Goal: Information Seeking & Learning: Learn about a topic

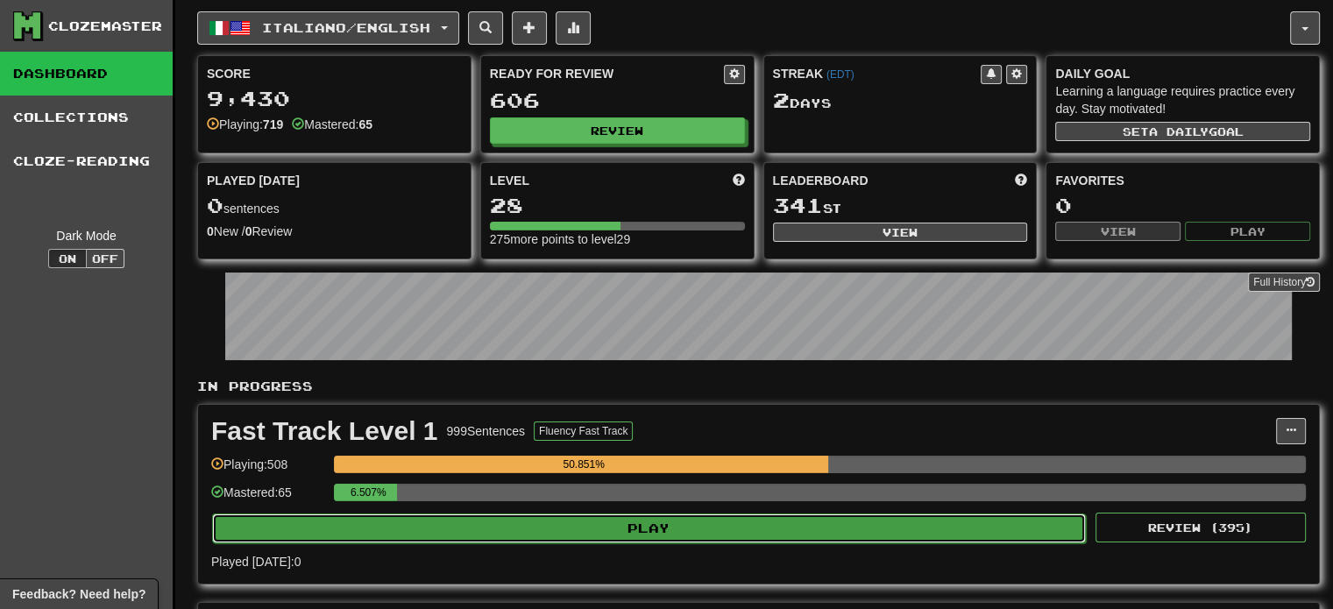
click at [610, 533] on button "Play" at bounding box center [649, 529] width 874 height 30
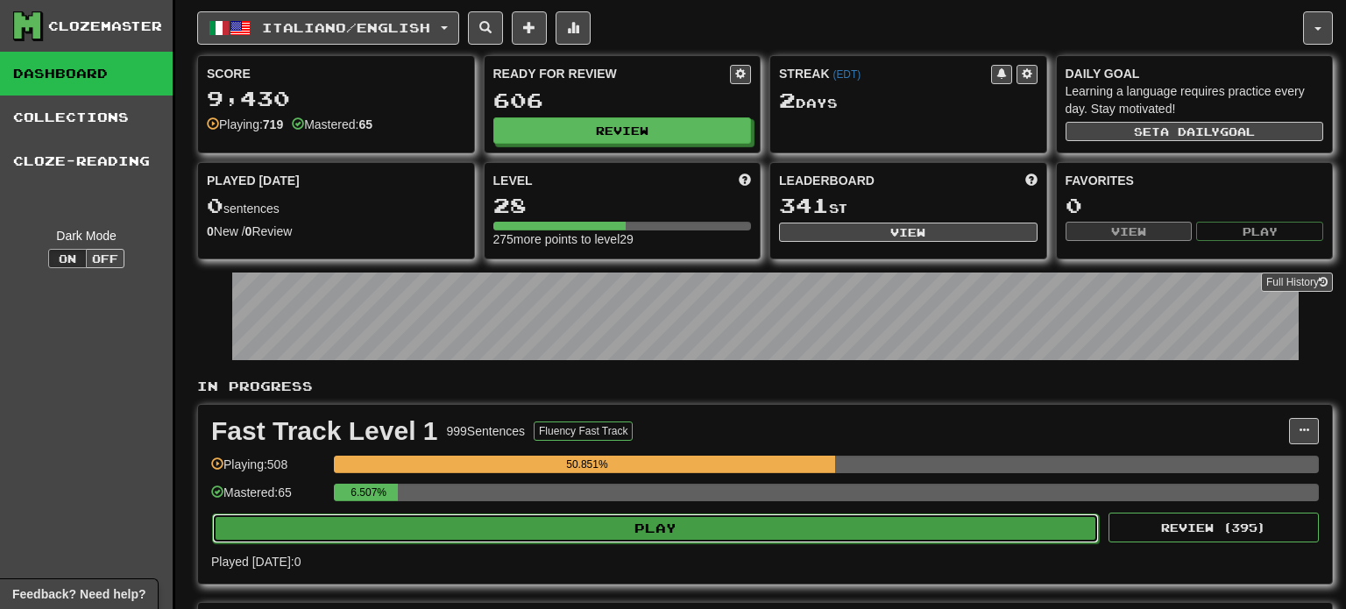
select select "**"
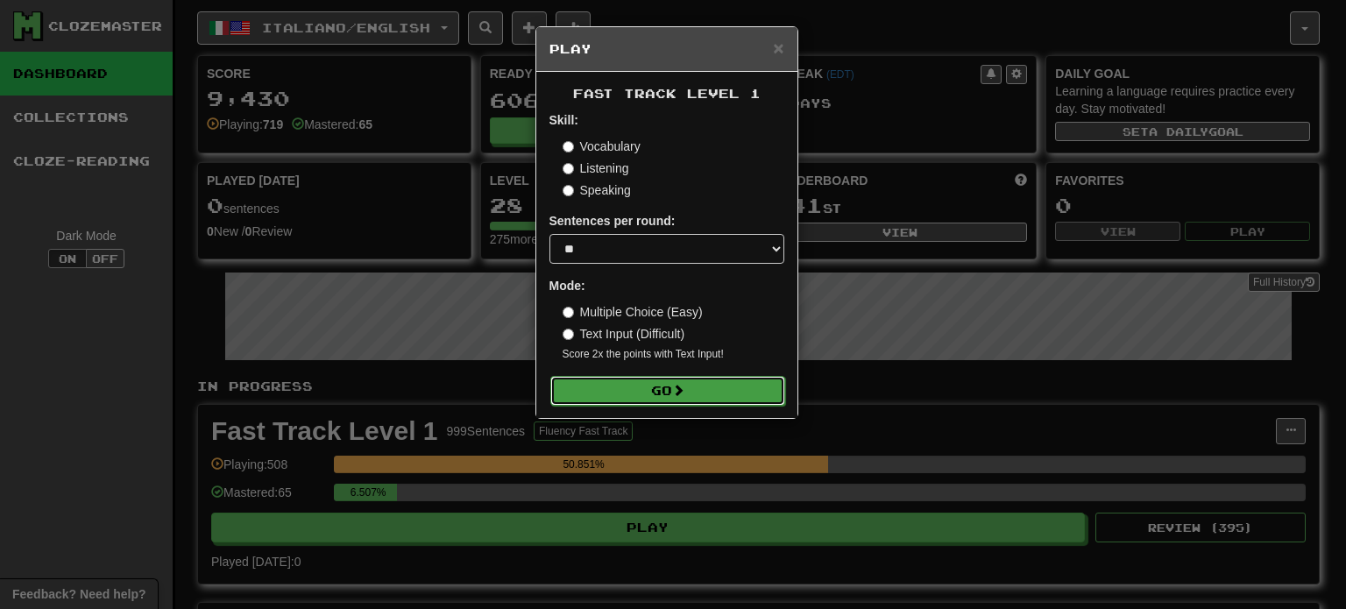
click at [661, 385] on button "Go" at bounding box center [667, 391] width 235 height 30
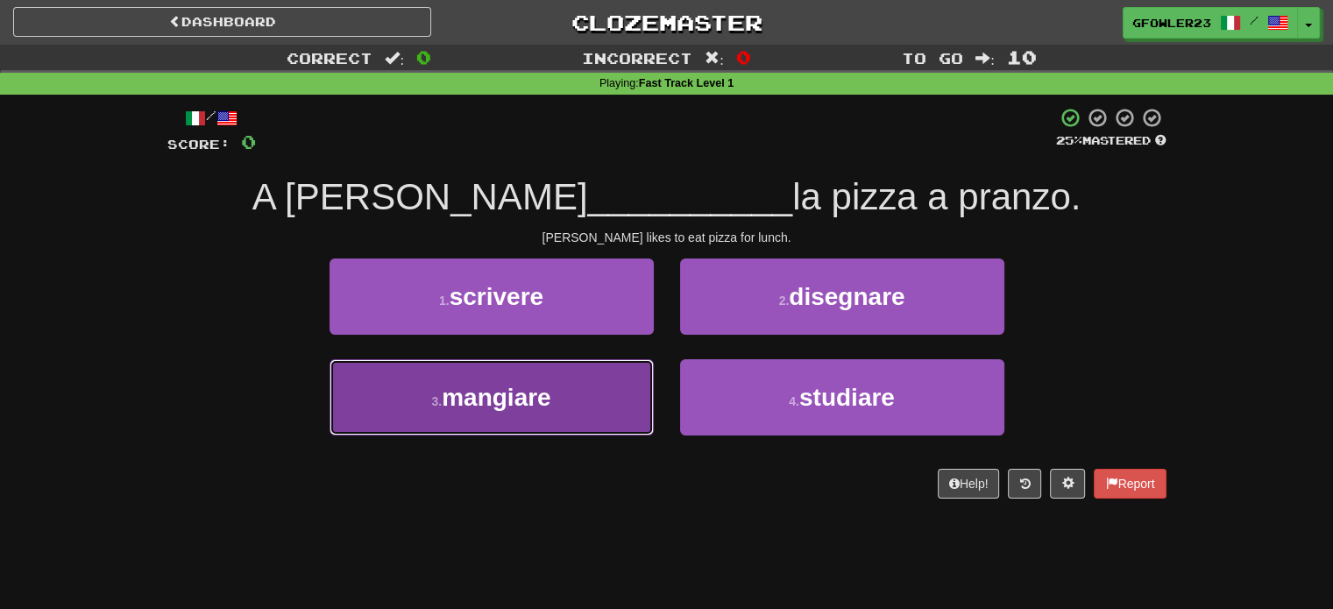
click at [606, 392] on button "3 . [GEOGRAPHIC_DATA]" at bounding box center [492, 397] width 324 height 76
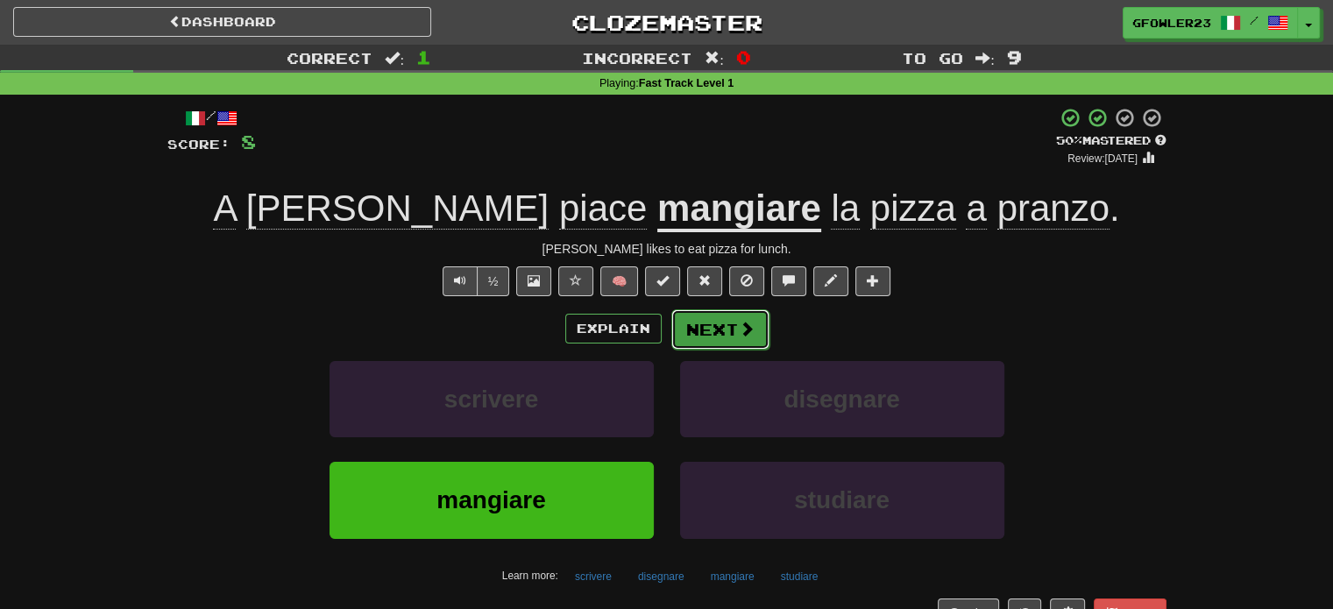
click at [743, 314] on button "Next" at bounding box center [720, 329] width 98 height 40
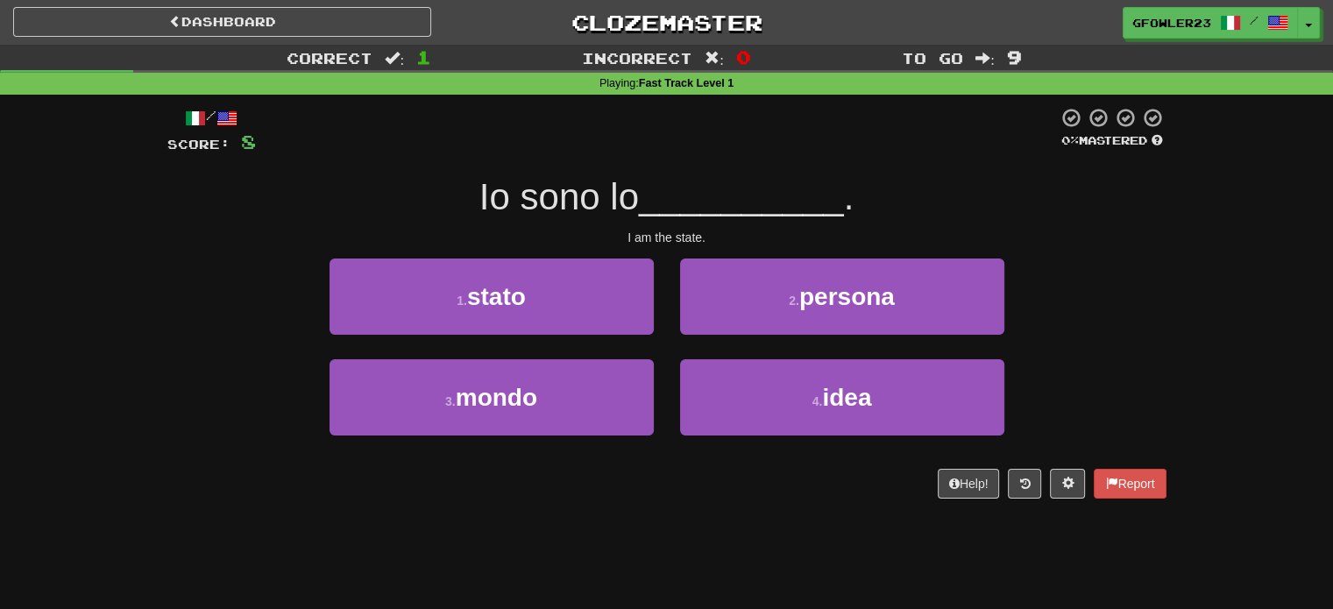
click at [581, 354] on div "1 . stato" at bounding box center [491, 309] width 351 height 101
click at [575, 337] on div "1 . stato" at bounding box center [491, 309] width 351 height 101
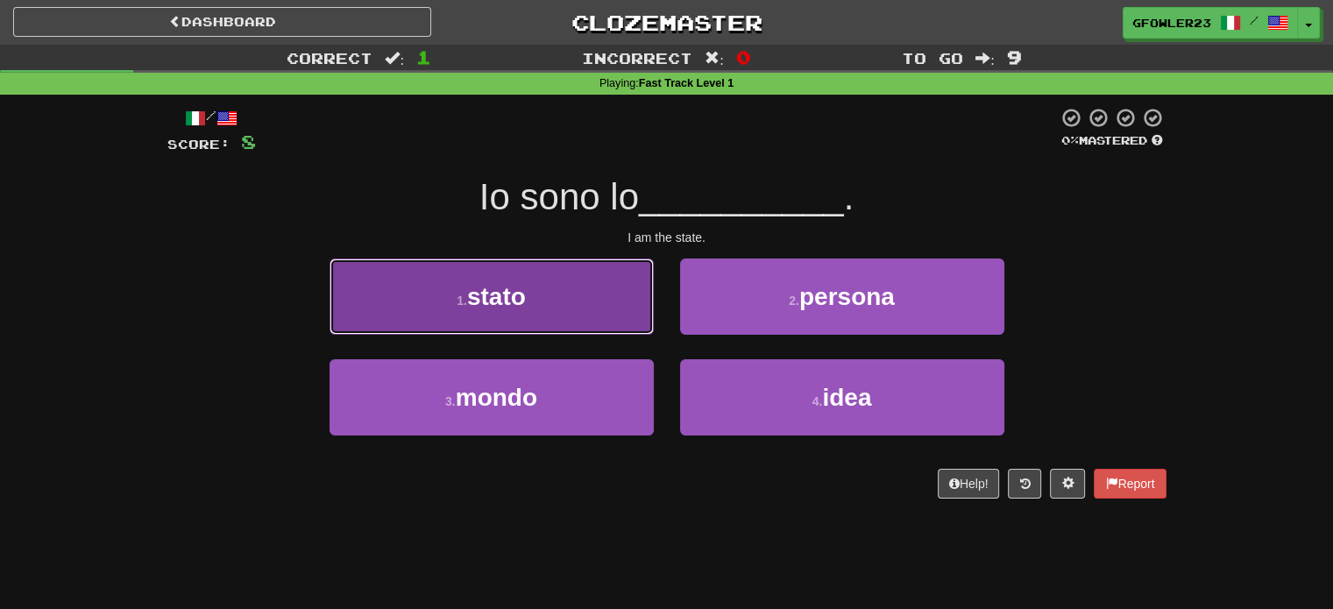
click at [550, 304] on button "1 . stato" at bounding box center [492, 297] width 324 height 76
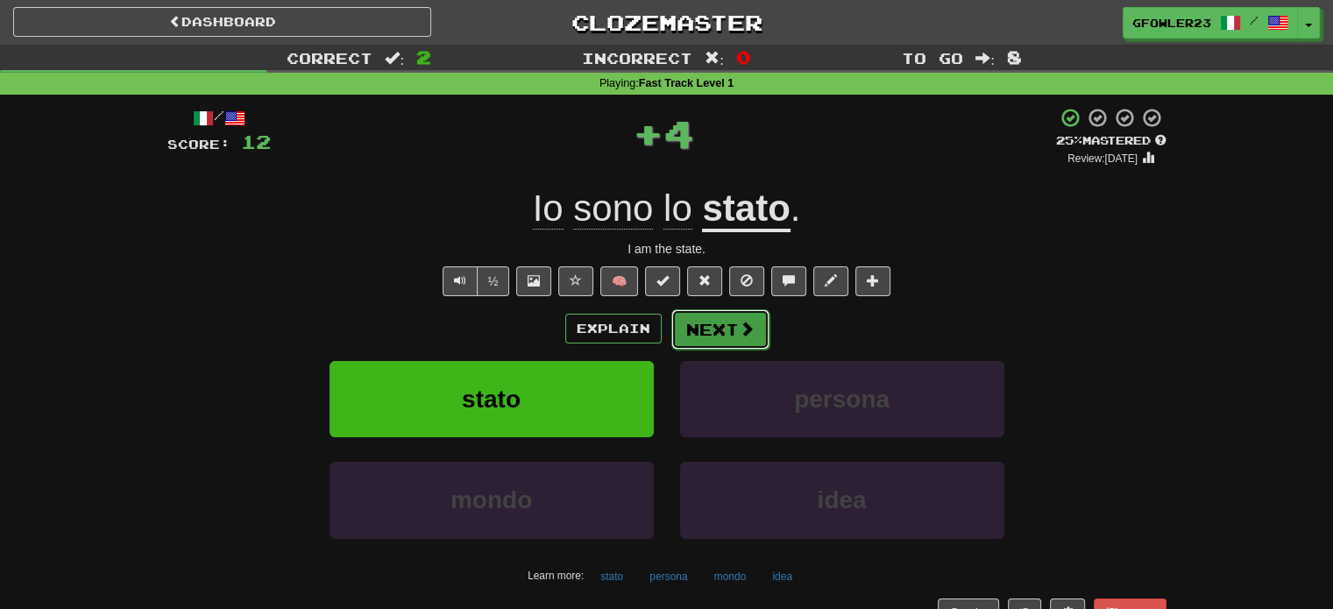
click at [729, 335] on button "Next" at bounding box center [720, 329] width 98 height 40
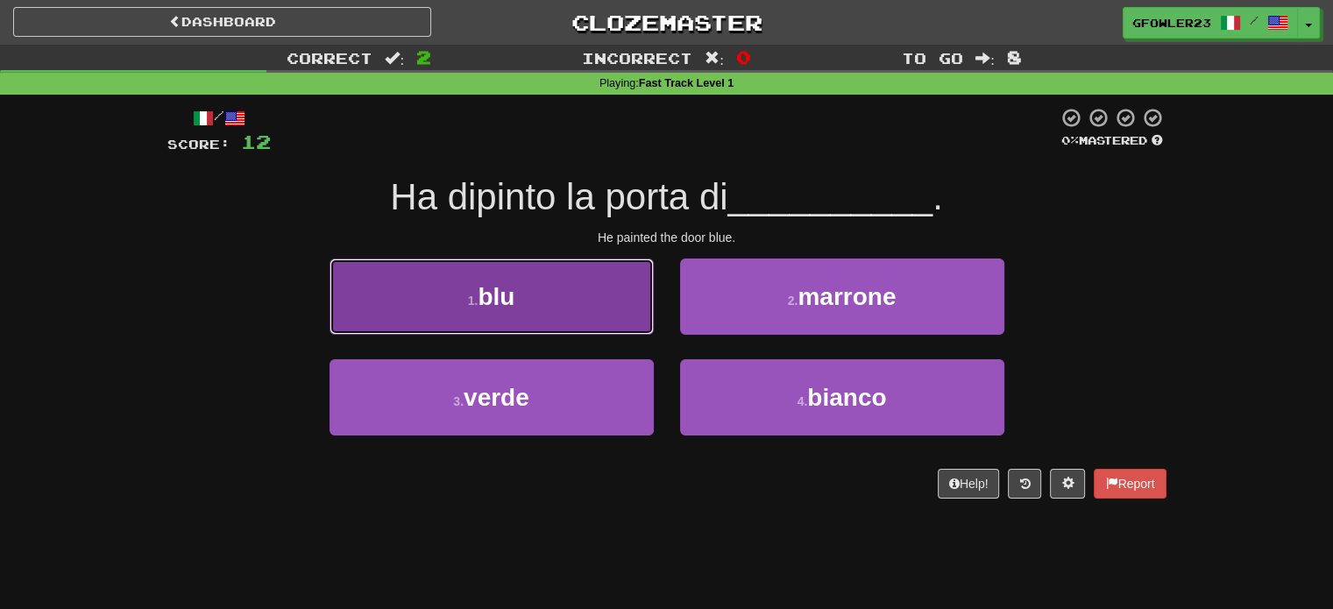
click at [554, 296] on button "1 . blu" at bounding box center [492, 297] width 324 height 76
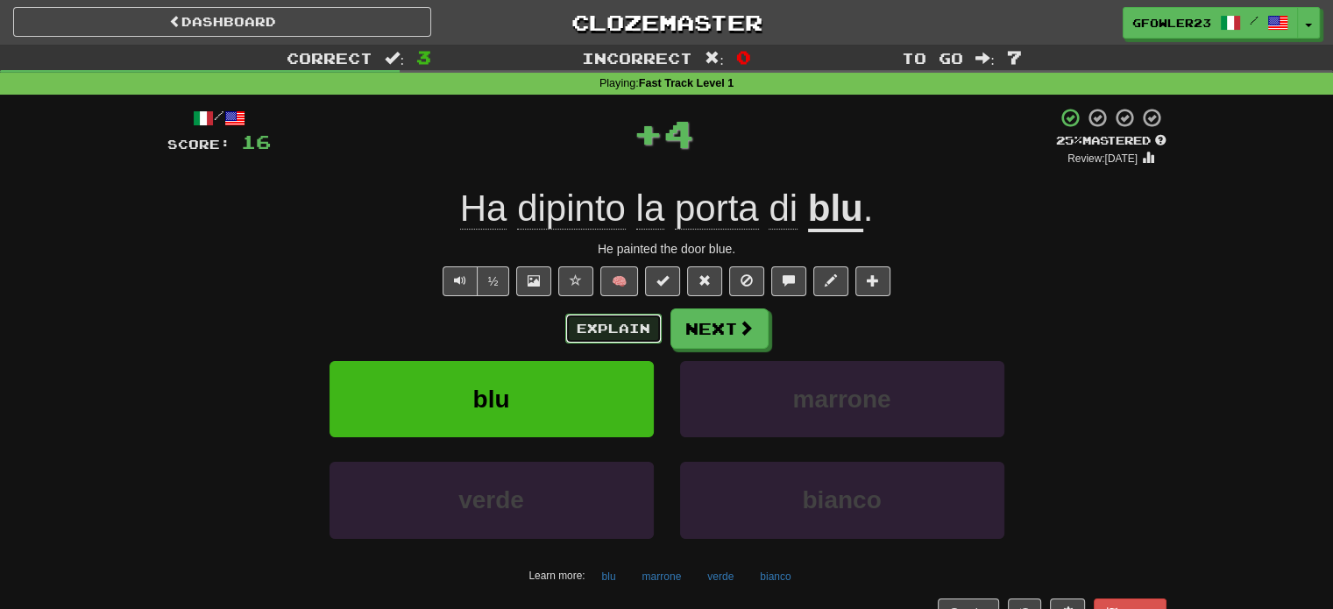
click at [592, 329] on button "Explain" at bounding box center [613, 329] width 96 height 30
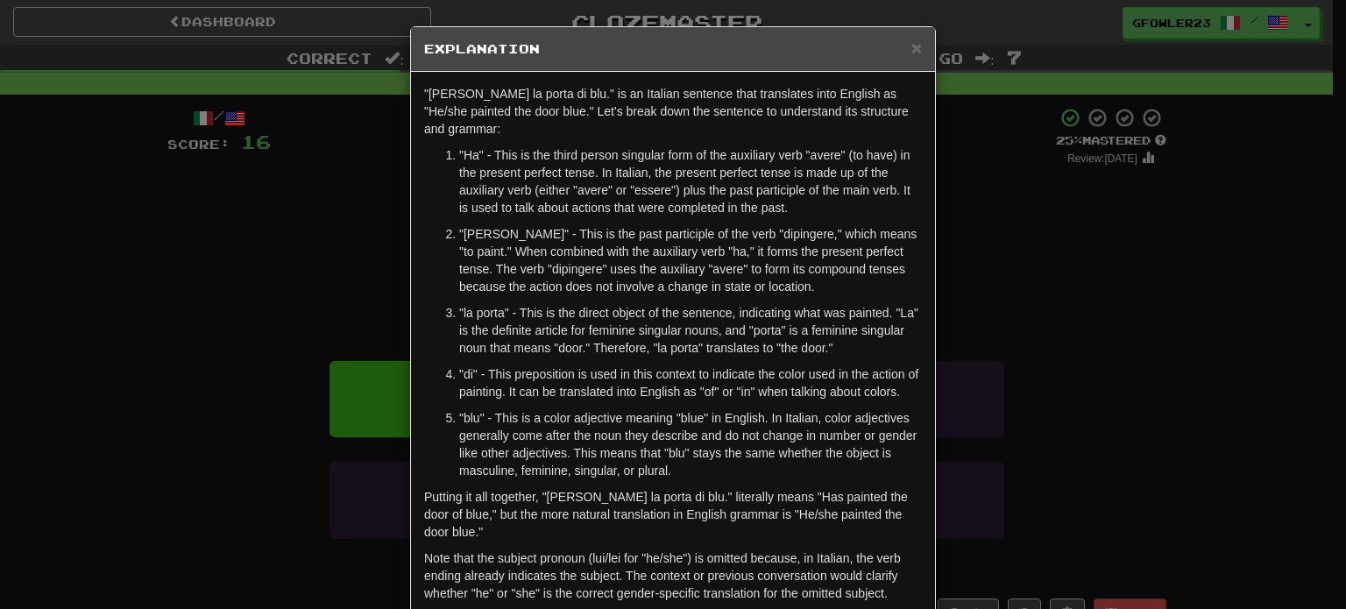
click at [876, 392] on p ""di" - This preposition is used in this context to indicate the color used in t…" at bounding box center [690, 382] width 463 height 35
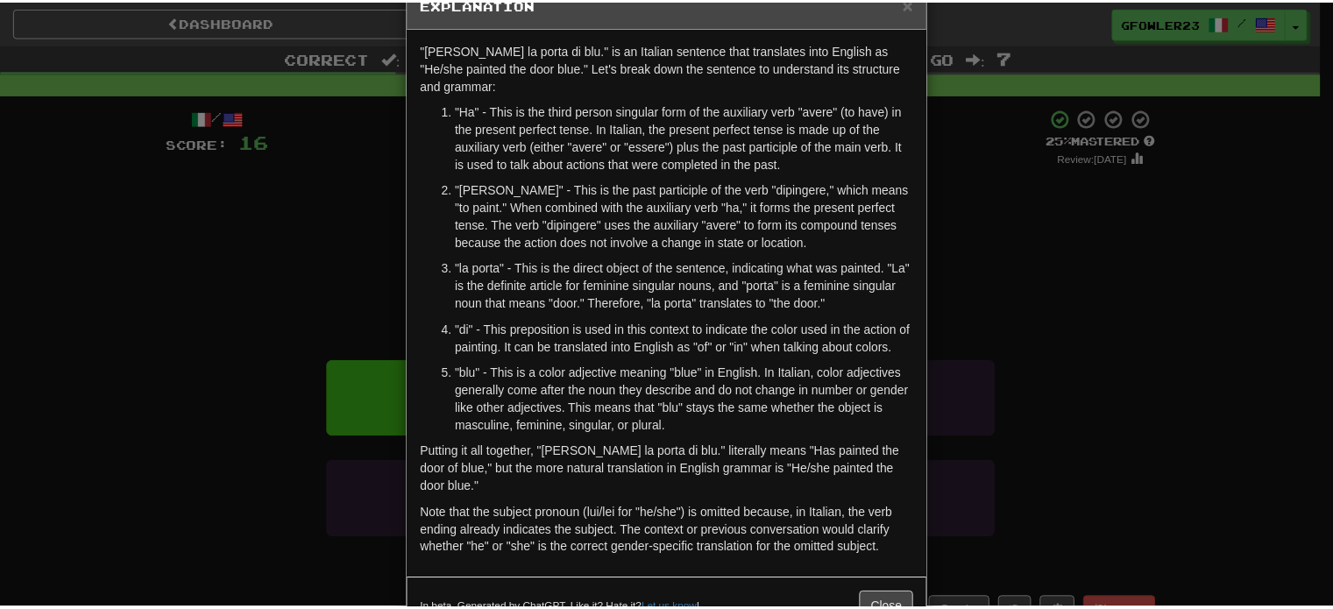
scroll to position [45, 0]
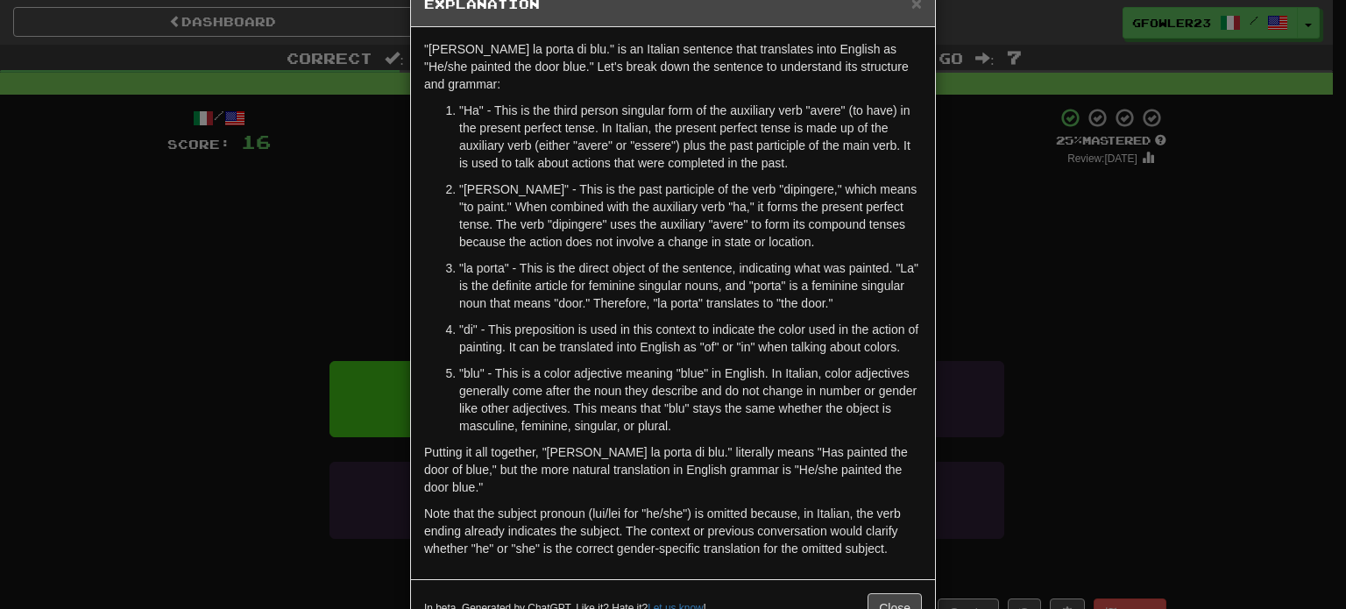
click at [983, 389] on div "× Explanation "Ha dipinto la porta di blu." is an Italian sentence that transla…" at bounding box center [673, 304] width 1346 height 609
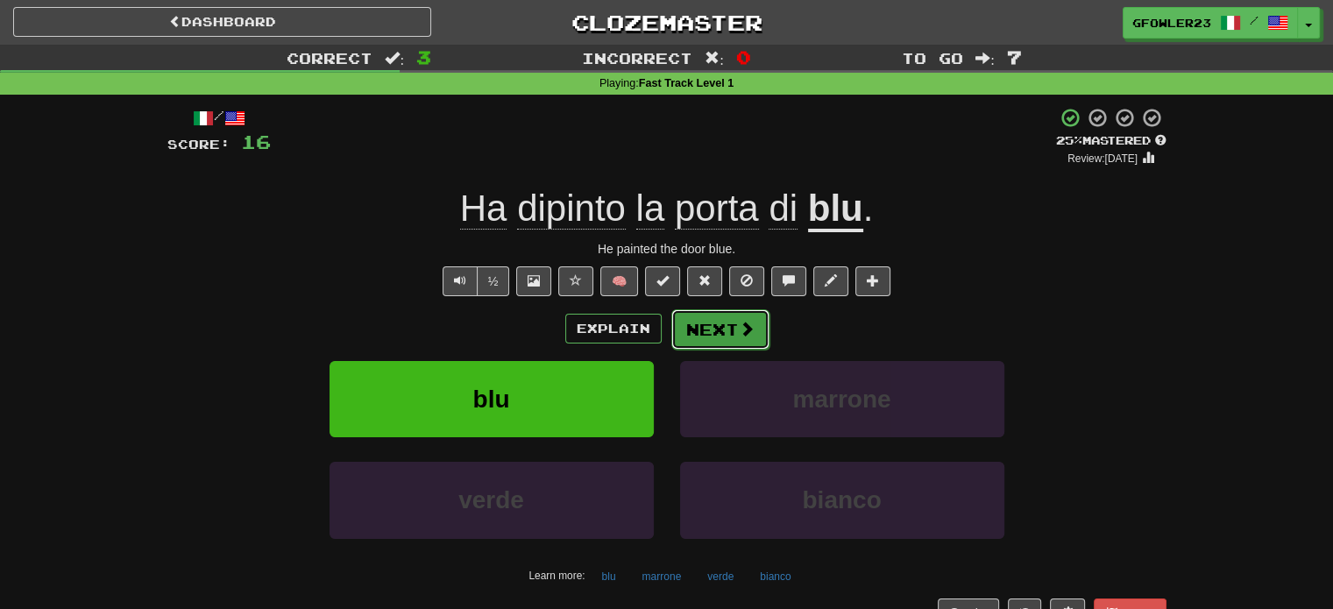
click at [717, 325] on button "Next" at bounding box center [720, 329] width 98 height 40
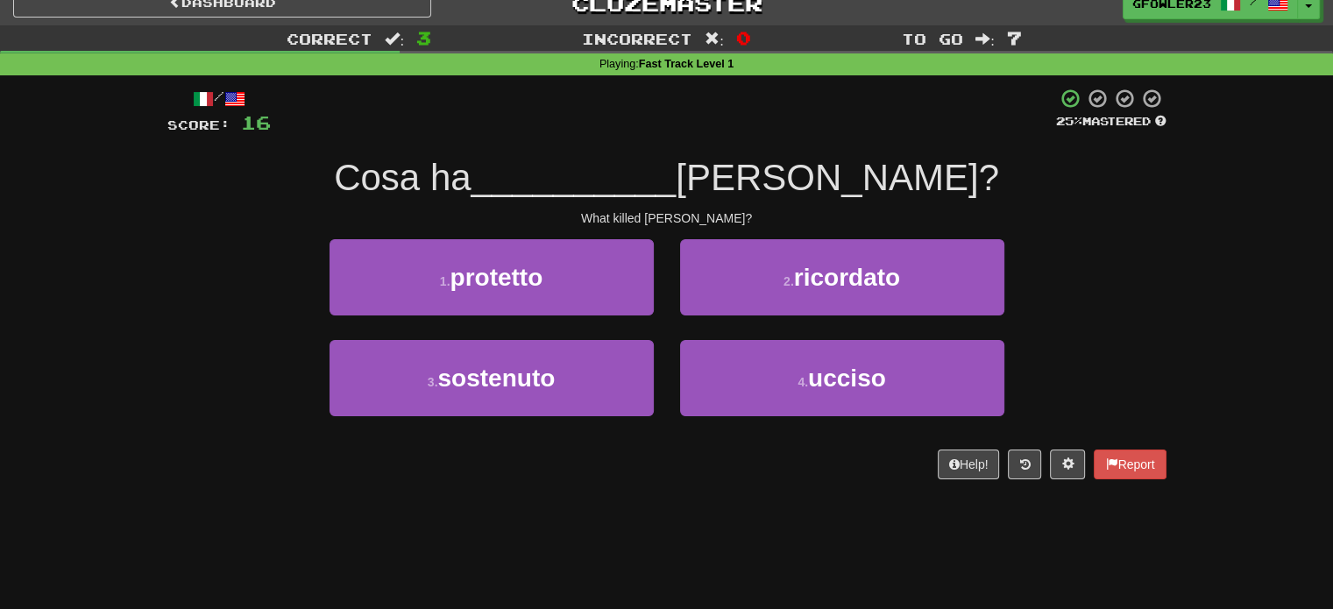
scroll to position [0, 0]
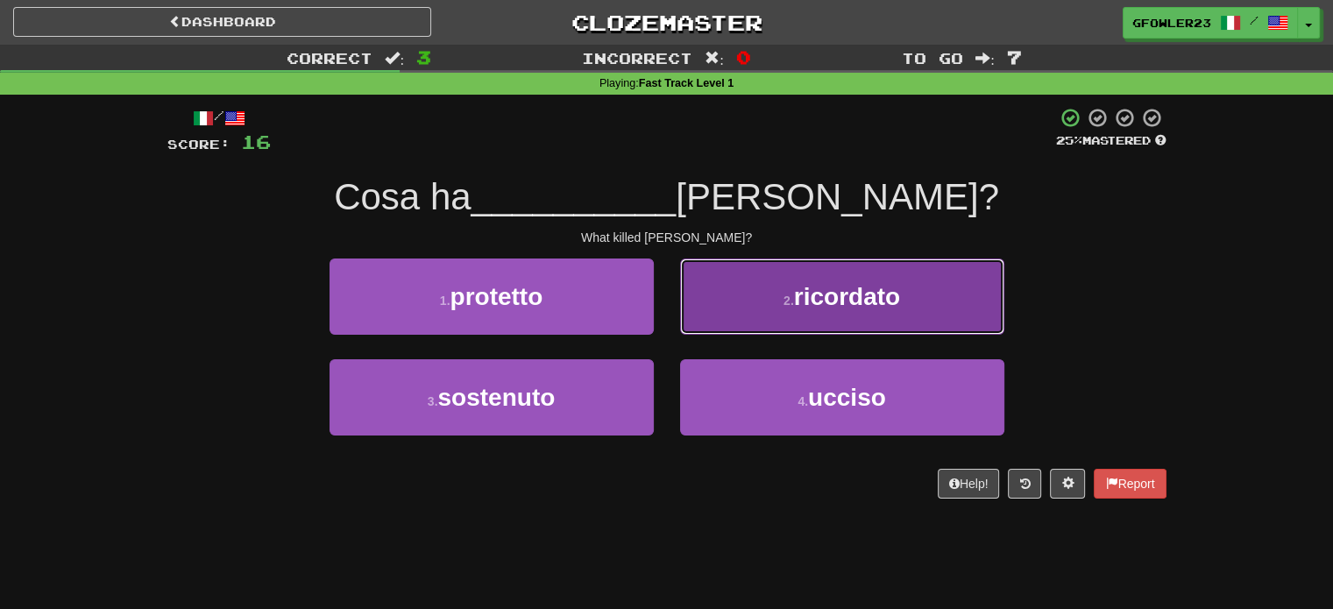
click at [754, 325] on button "2 . ricordato" at bounding box center [842, 297] width 324 height 76
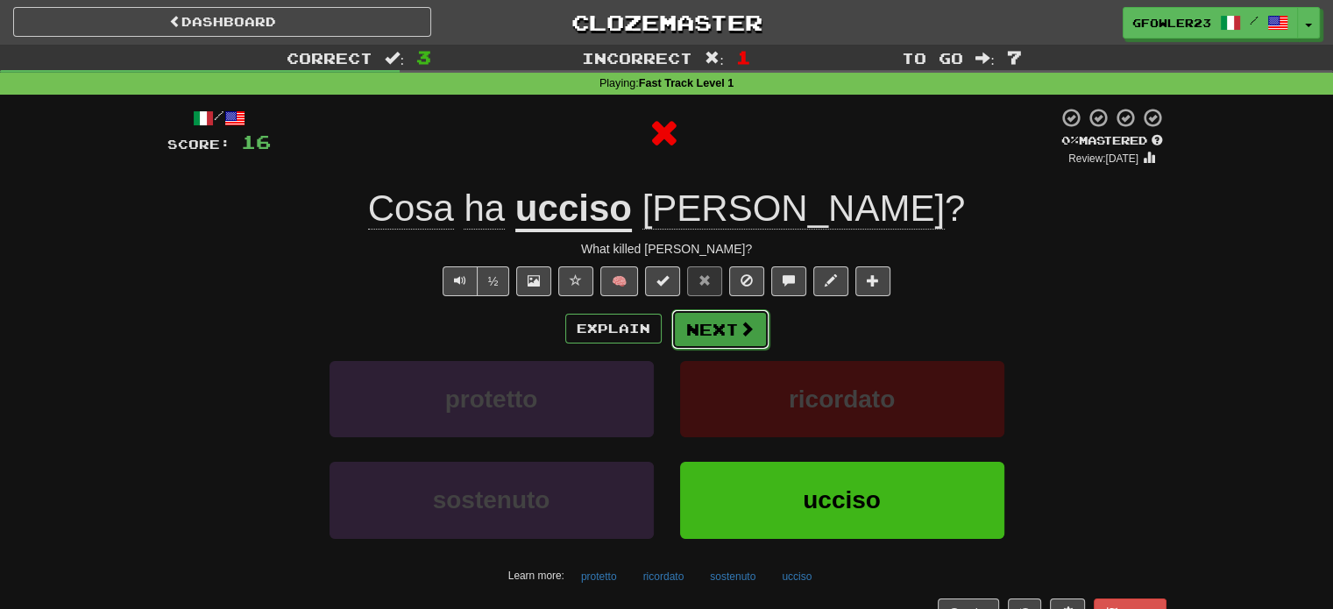
click at [692, 323] on button "Next" at bounding box center [720, 329] width 98 height 40
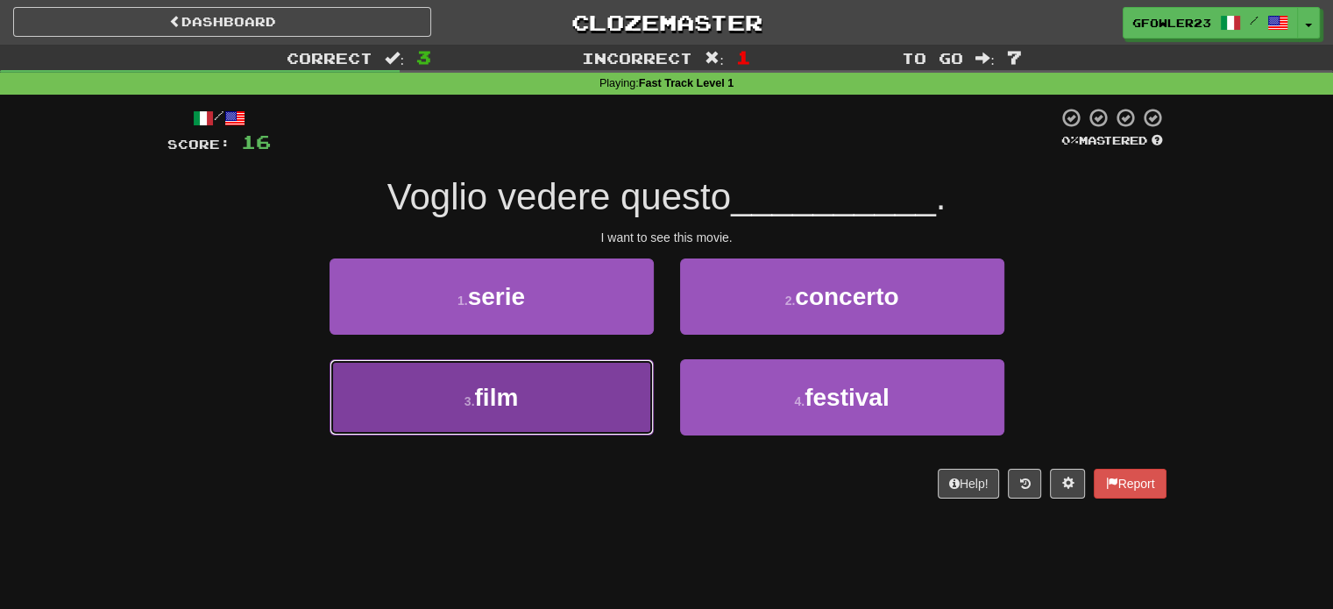
click at [557, 413] on button "3 . film" at bounding box center [492, 397] width 324 height 76
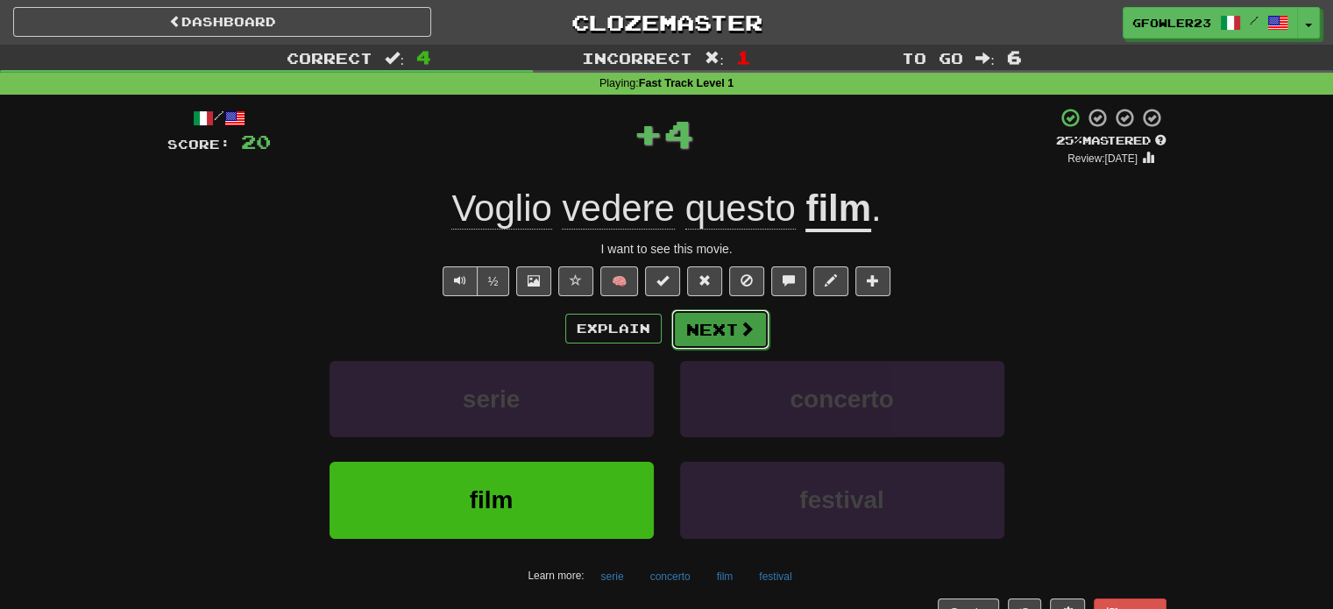
click at [699, 340] on button "Next" at bounding box center [720, 329] width 98 height 40
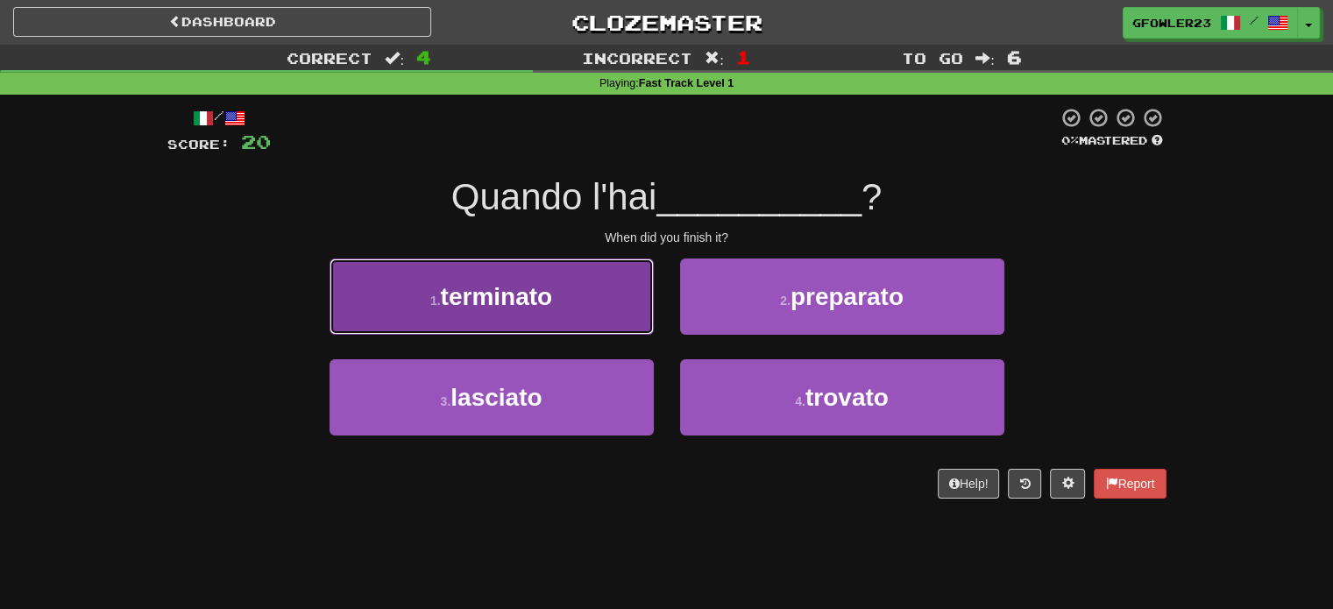
click at [598, 314] on button "1 . terminato" at bounding box center [492, 297] width 324 height 76
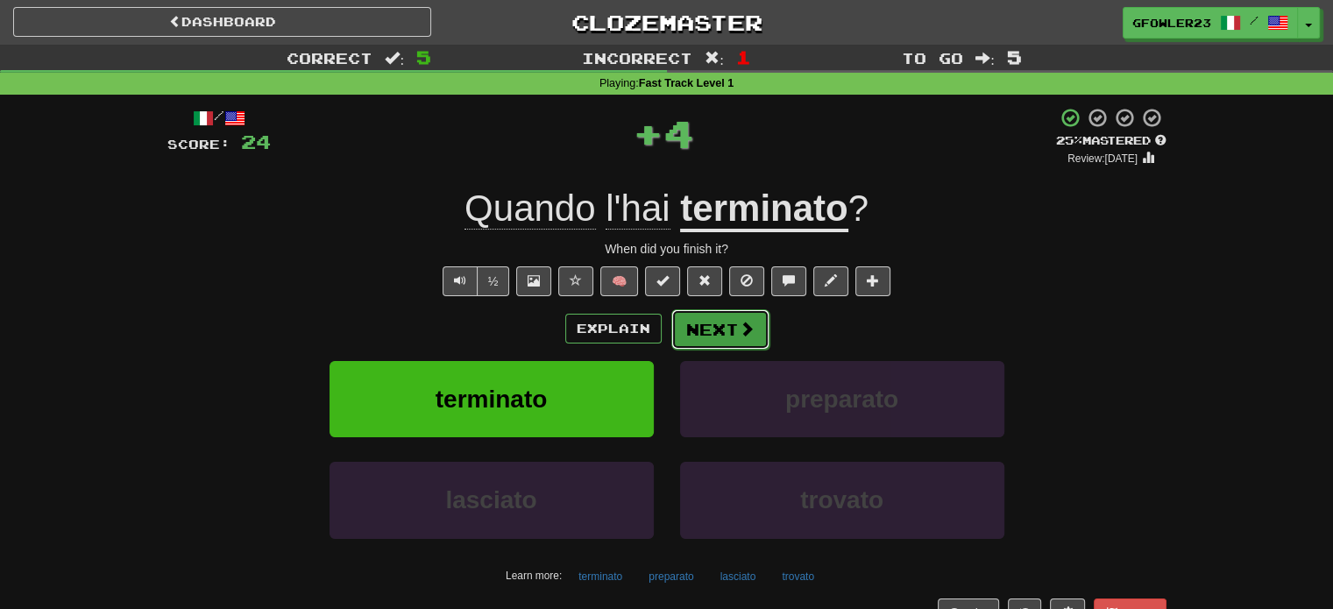
click at [729, 333] on button "Next" at bounding box center [720, 329] width 98 height 40
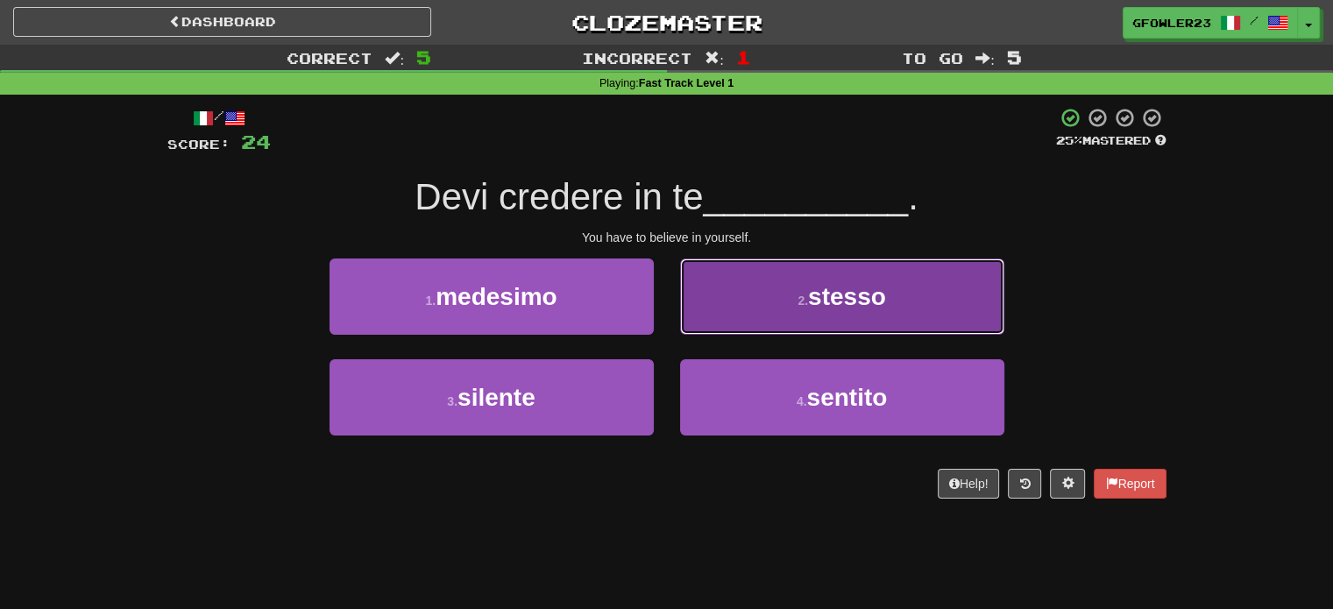
click at [750, 329] on button "2 . stesso" at bounding box center [842, 297] width 324 height 76
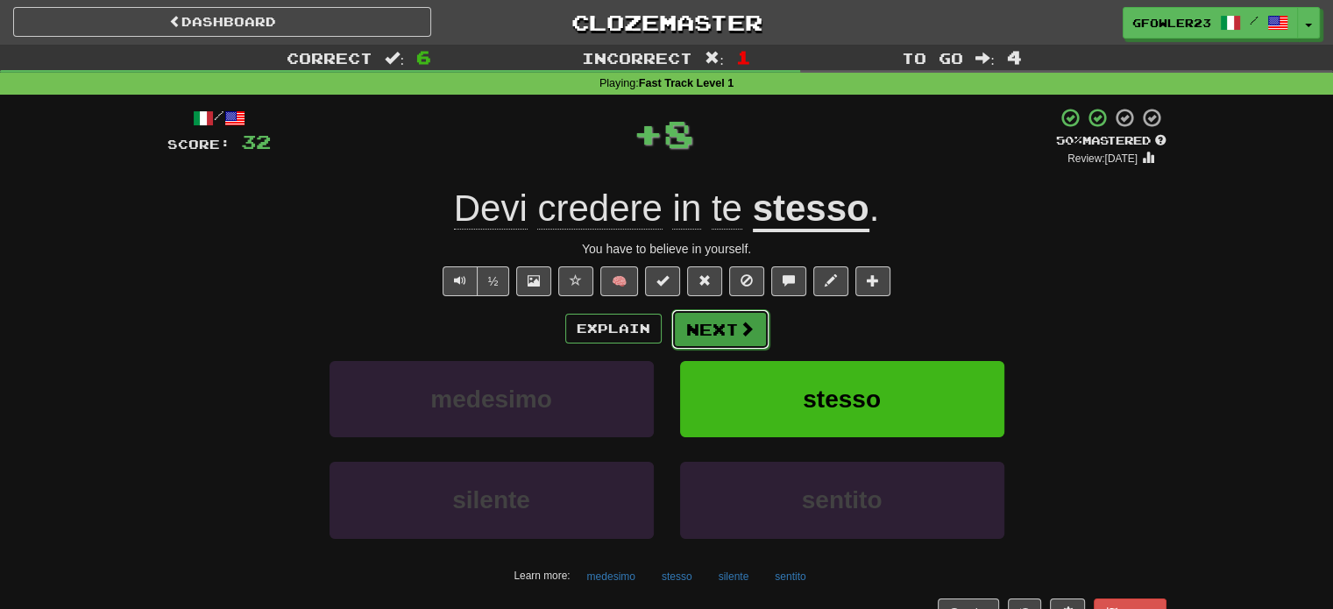
click at [726, 322] on button "Next" at bounding box center [720, 329] width 98 height 40
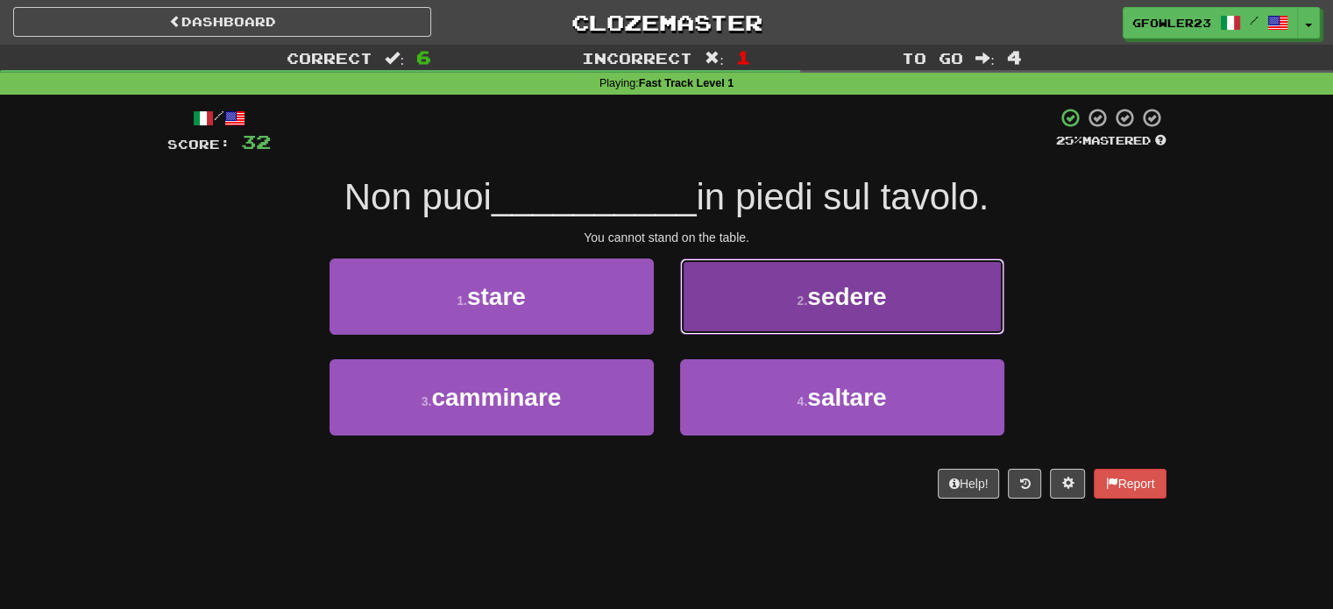
click at [767, 318] on button "2 . sedere" at bounding box center [842, 297] width 324 height 76
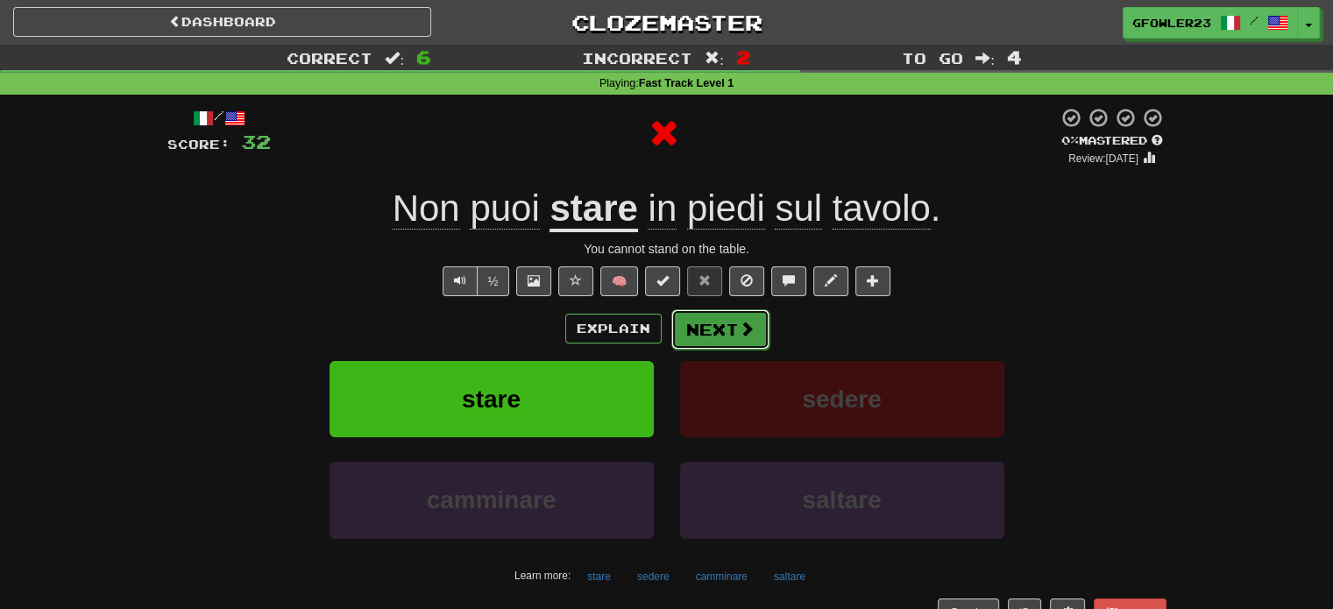
click at [729, 334] on button "Next" at bounding box center [720, 329] width 98 height 40
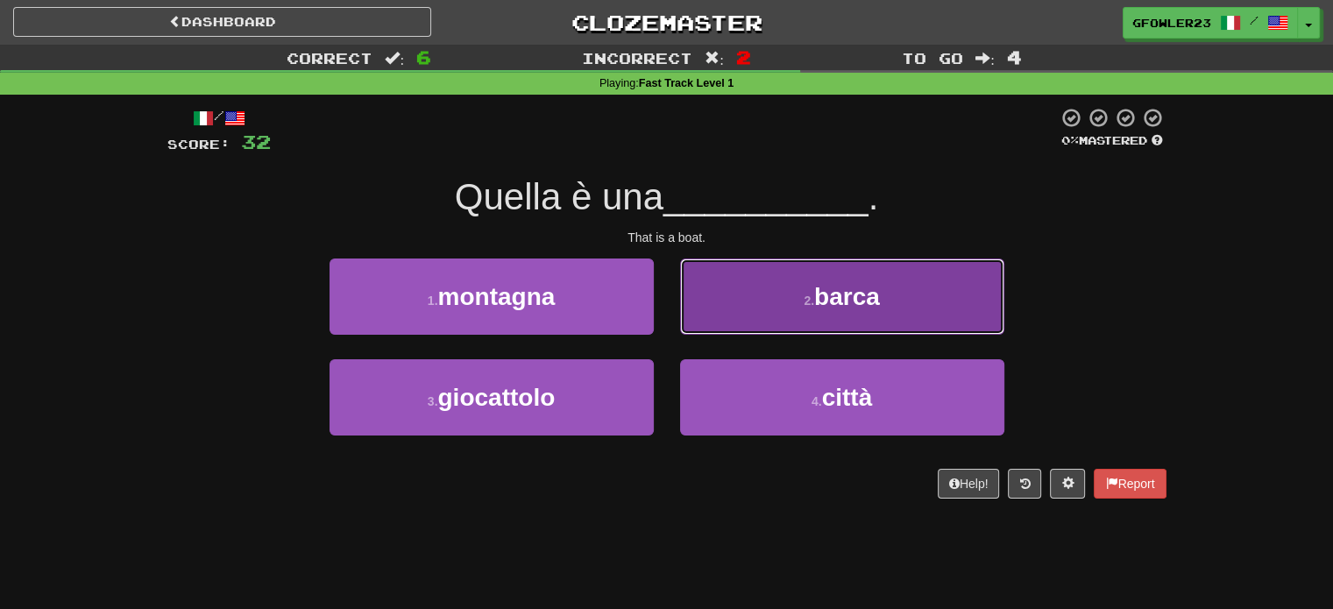
click at [719, 325] on button "2 . barca" at bounding box center [842, 297] width 324 height 76
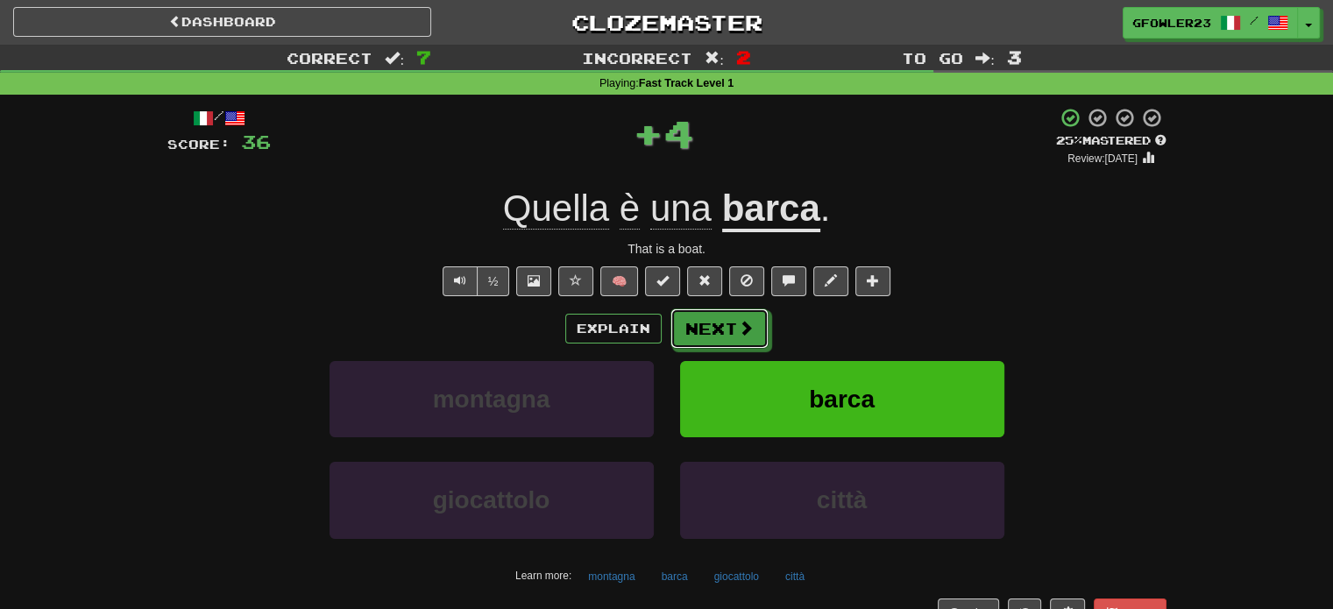
click at [719, 325] on button "Next" at bounding box center [719, 328] width 98 height 40
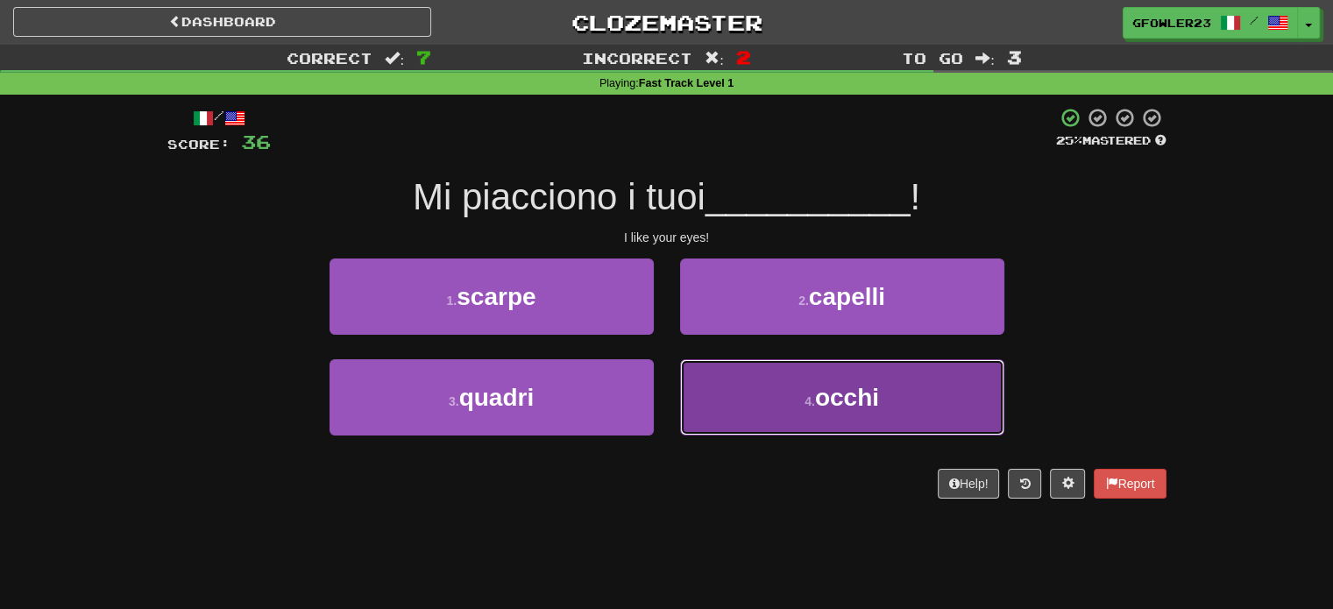
click at [762, 389] on button "4 . occhi" at bounding box center [842, 397] width 324 height 76
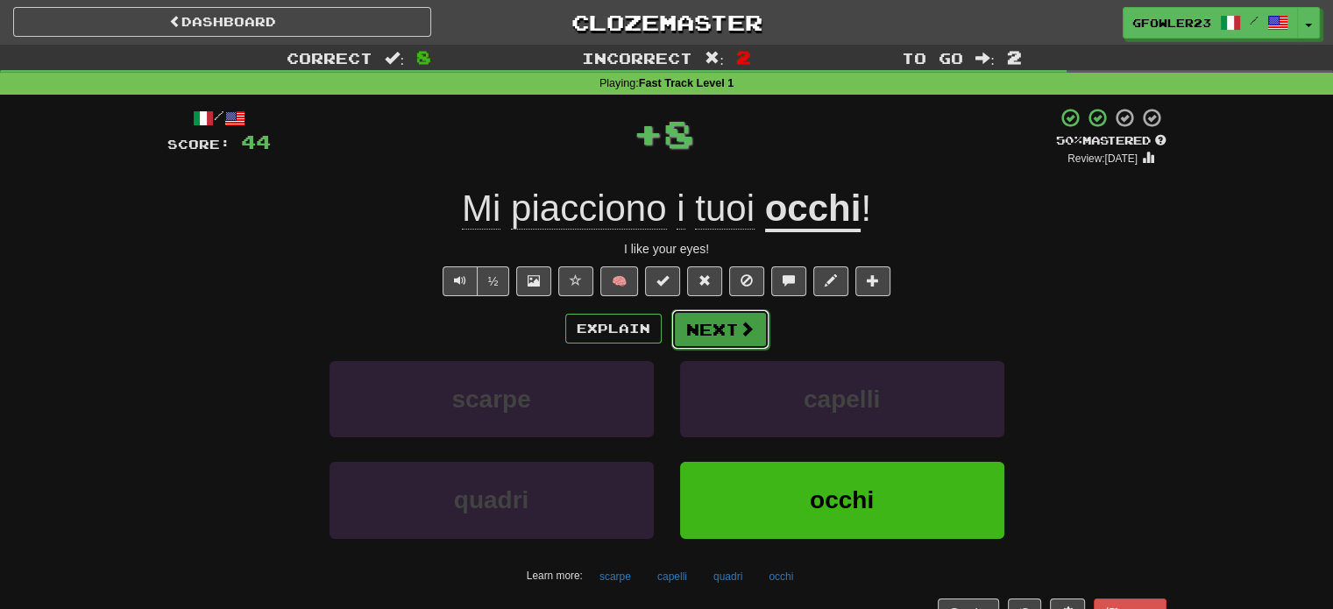
click at [747, 313] on button "Next" at bounding box center [720, 329] width 98 height 40
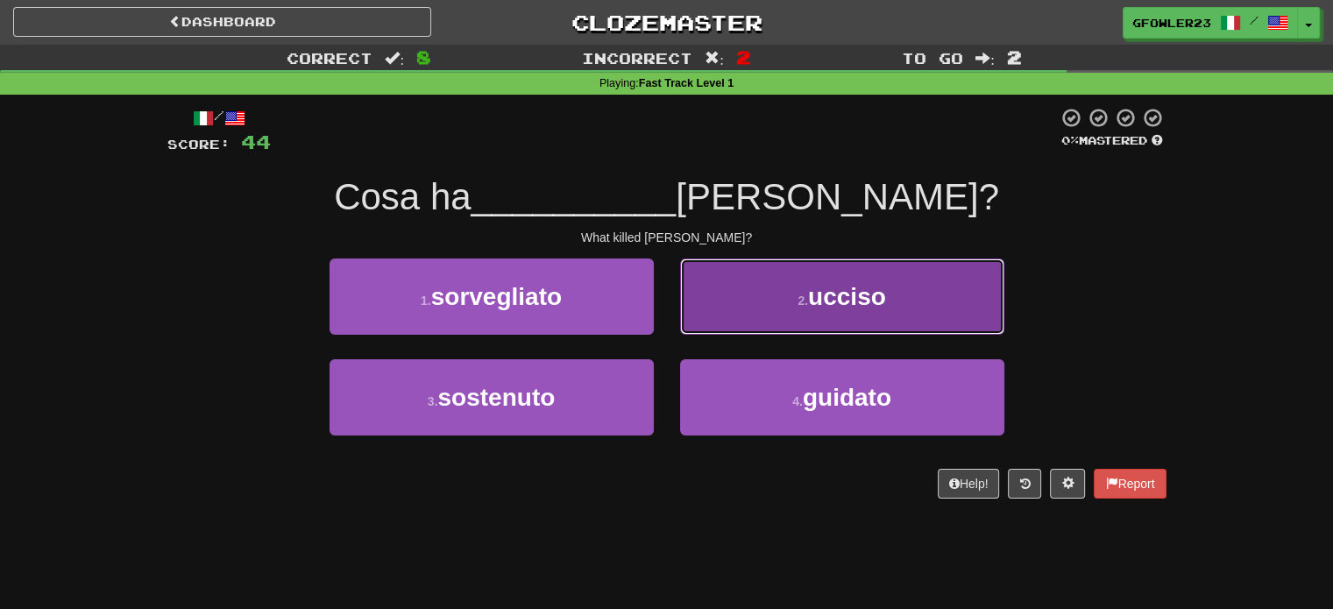
click at [771, 313] on button "2 . ucciso" at bounding box center [842, 297] width 324 height 76
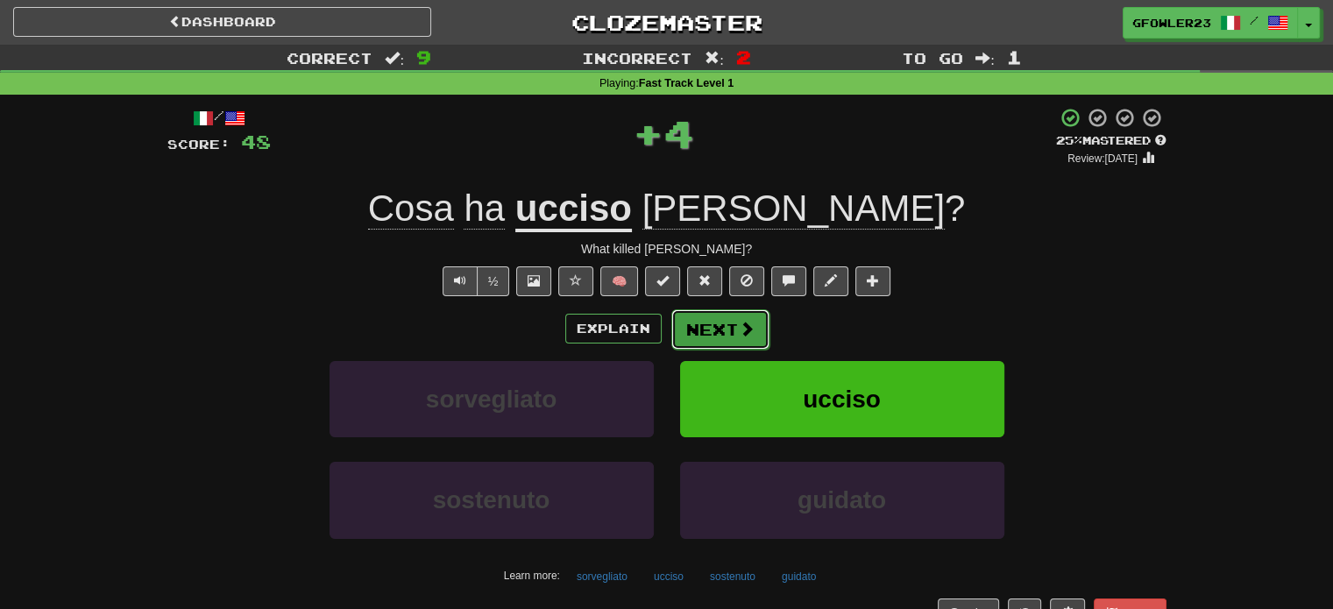
click at [718, 325] on button "Next" at bounding box center [720, 329] width 98 height 40
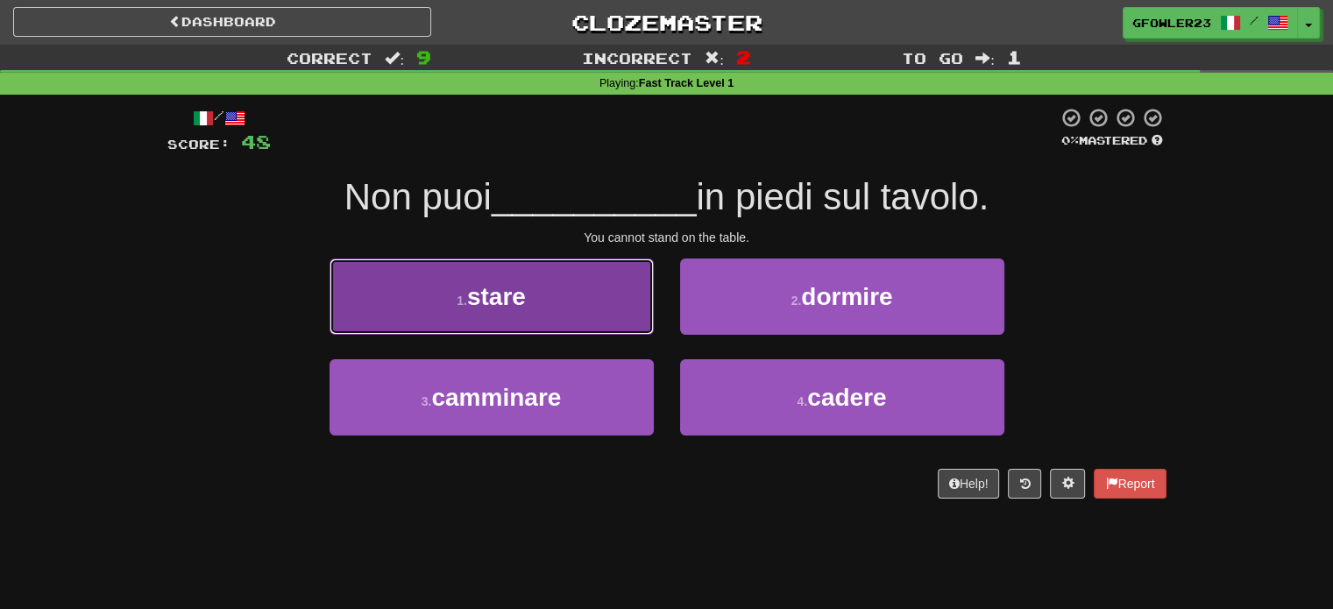
click at [564, 307] on button "1 . stare" at bounding box center [492, 297] width 324 height 76
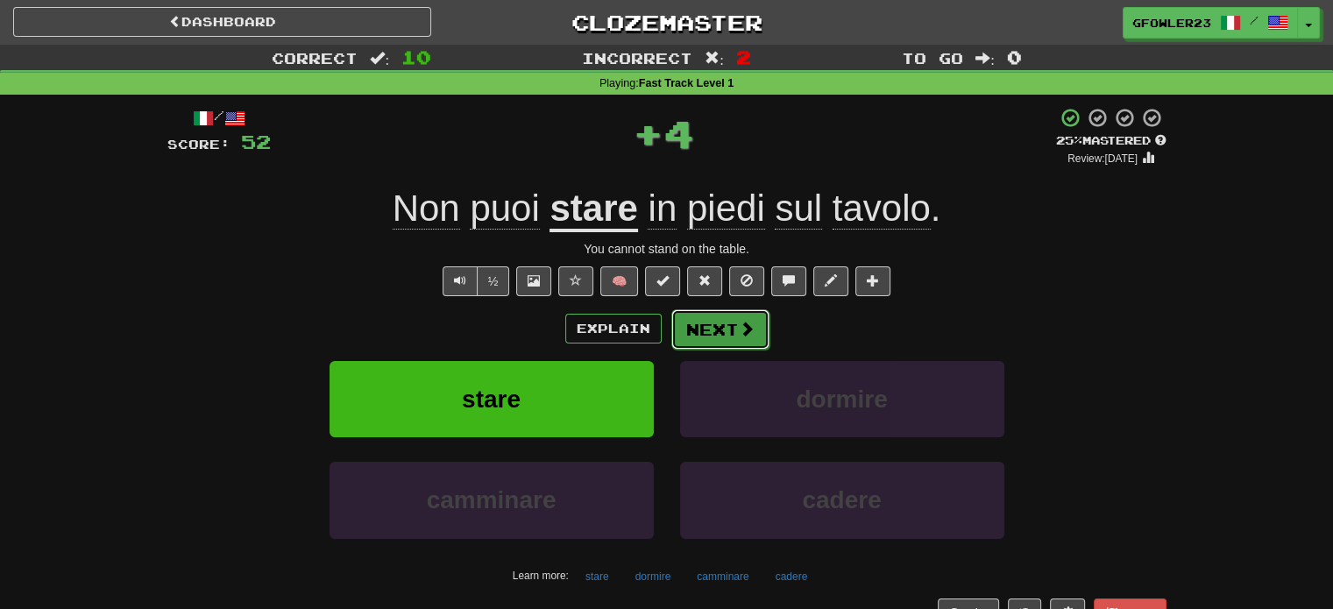
click at [671, 322] on button "Next" at bounding box center [720, 329] width 98 height 40
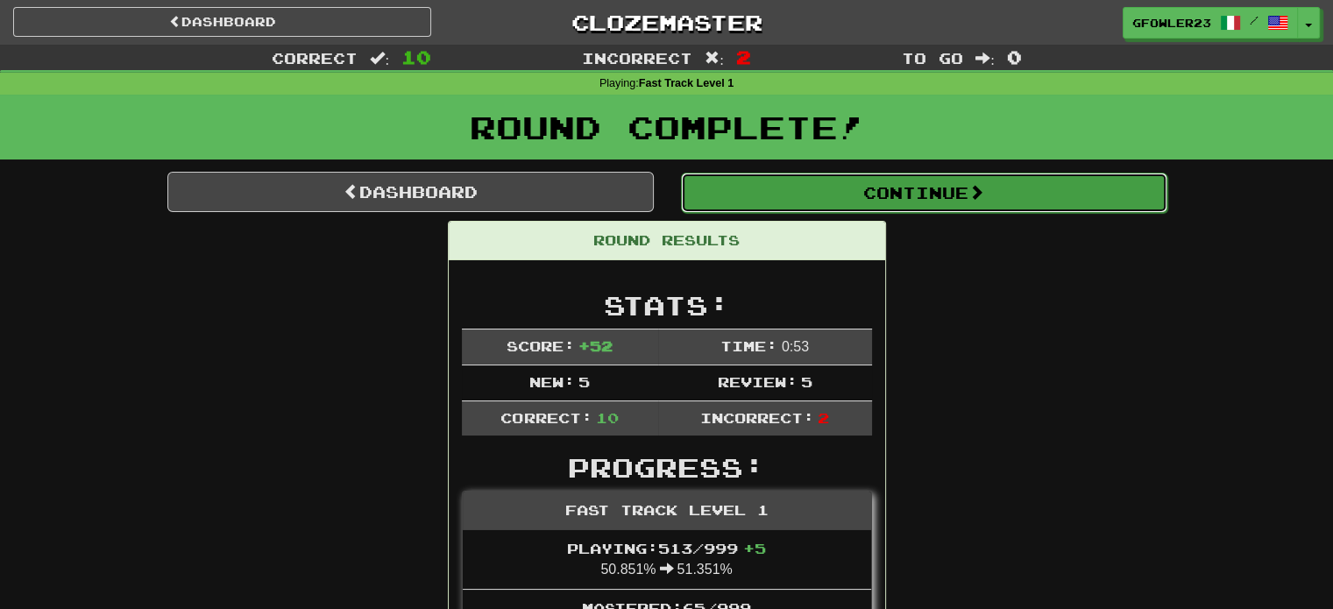
click at [883, 209] on button "Continue" at bounding box center [924, 193] width 486 height 40
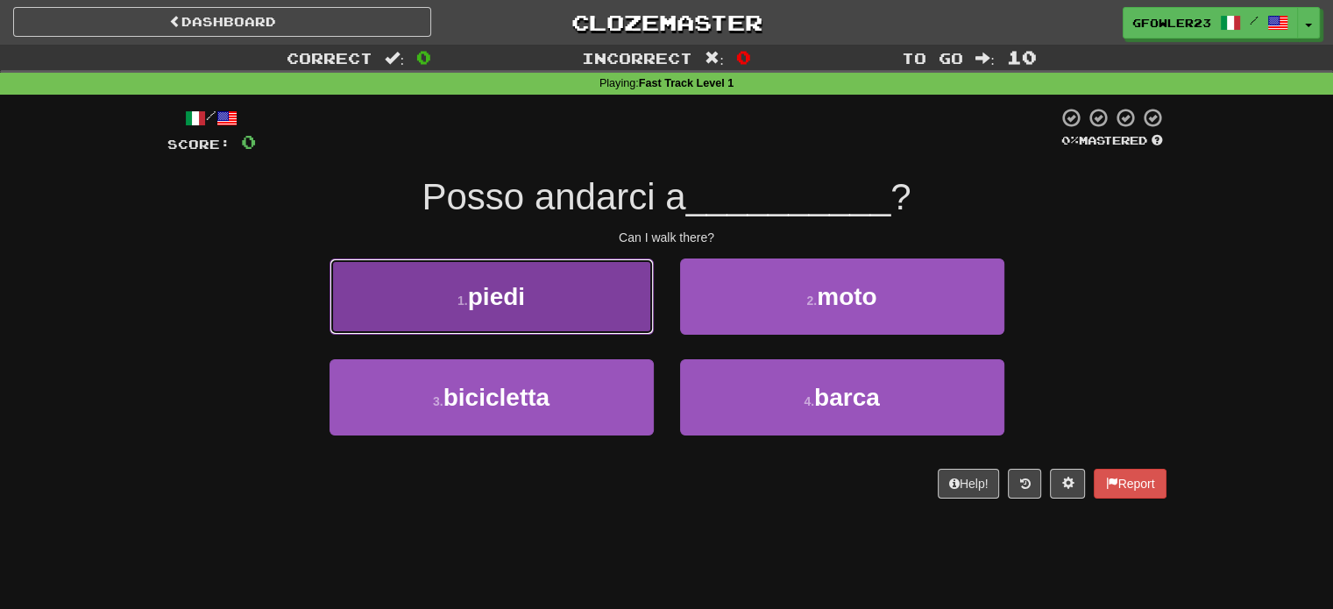
click at [620, 322] on button "1 . piedi" at bounding box center [492, 297] width 324 height 76
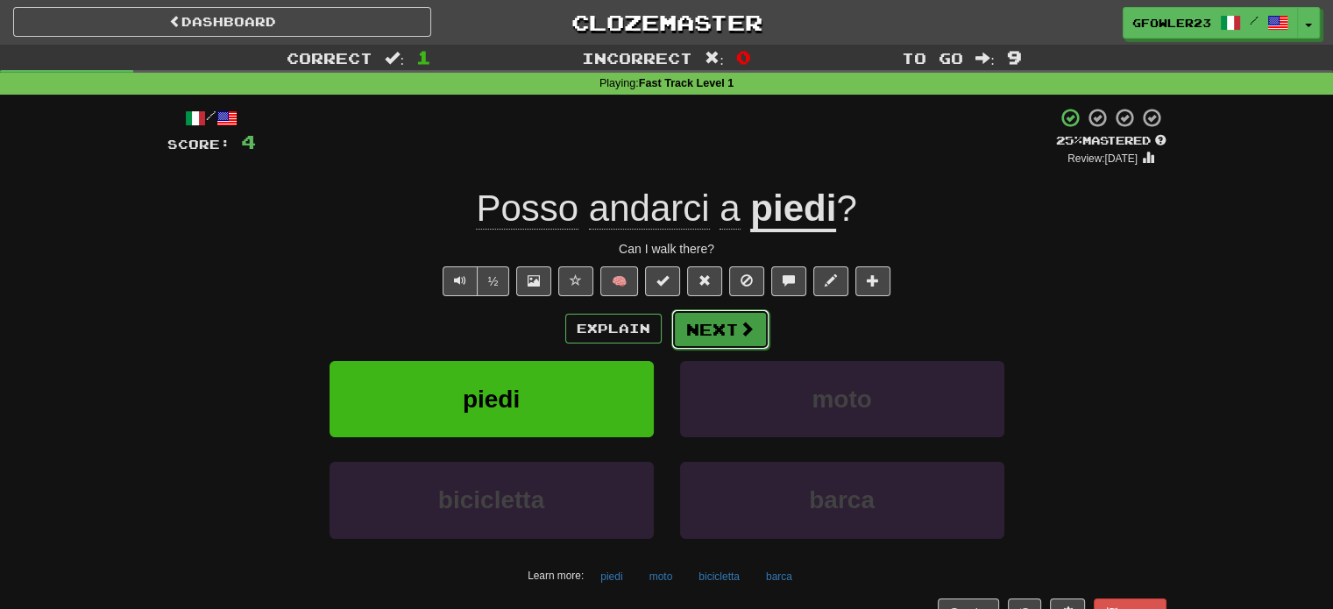
click at [729, 339] on button "Next" at bounding box center [720, 329] width 98 height 40
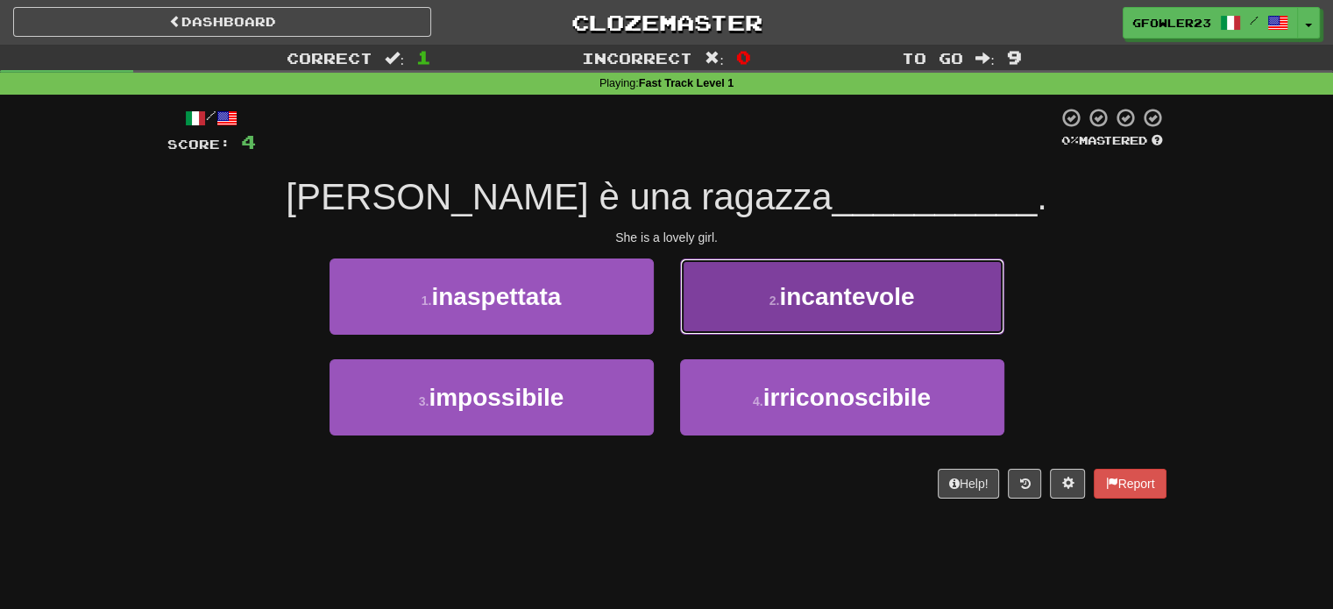
click at [818, 315] on button "2 . incantevole" at bounding box center [842, 297] width 324 height 76
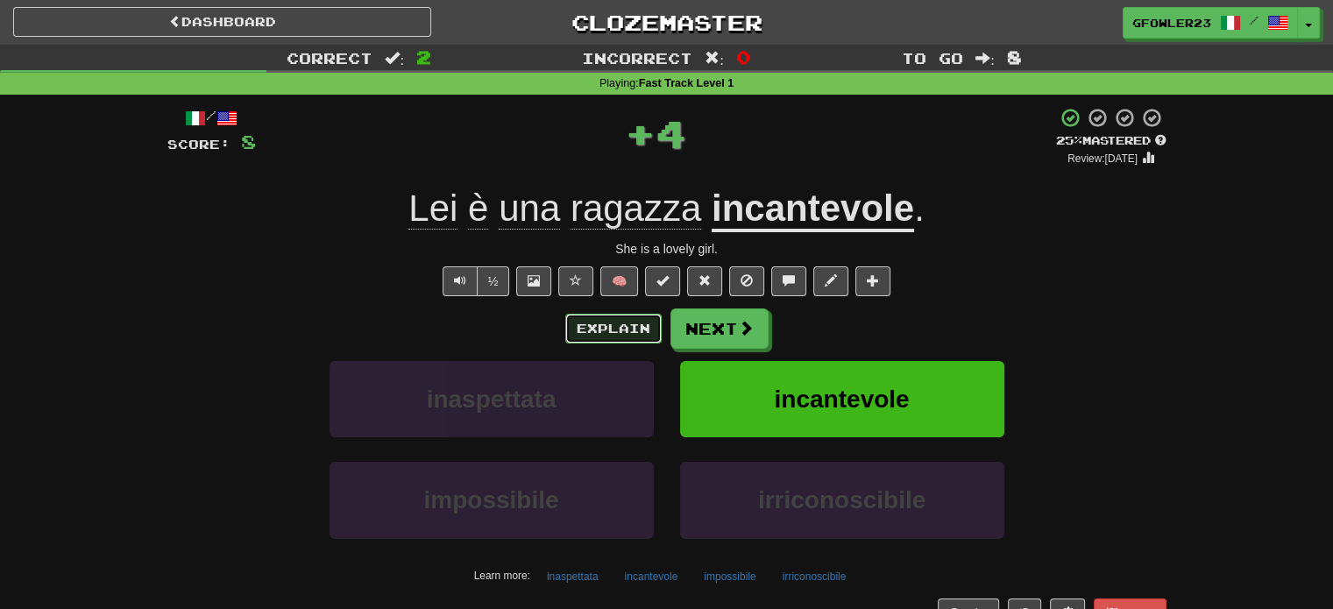
click at [630, 328] on button "Explain" at bounding box center [613, 329] width 96 height 30
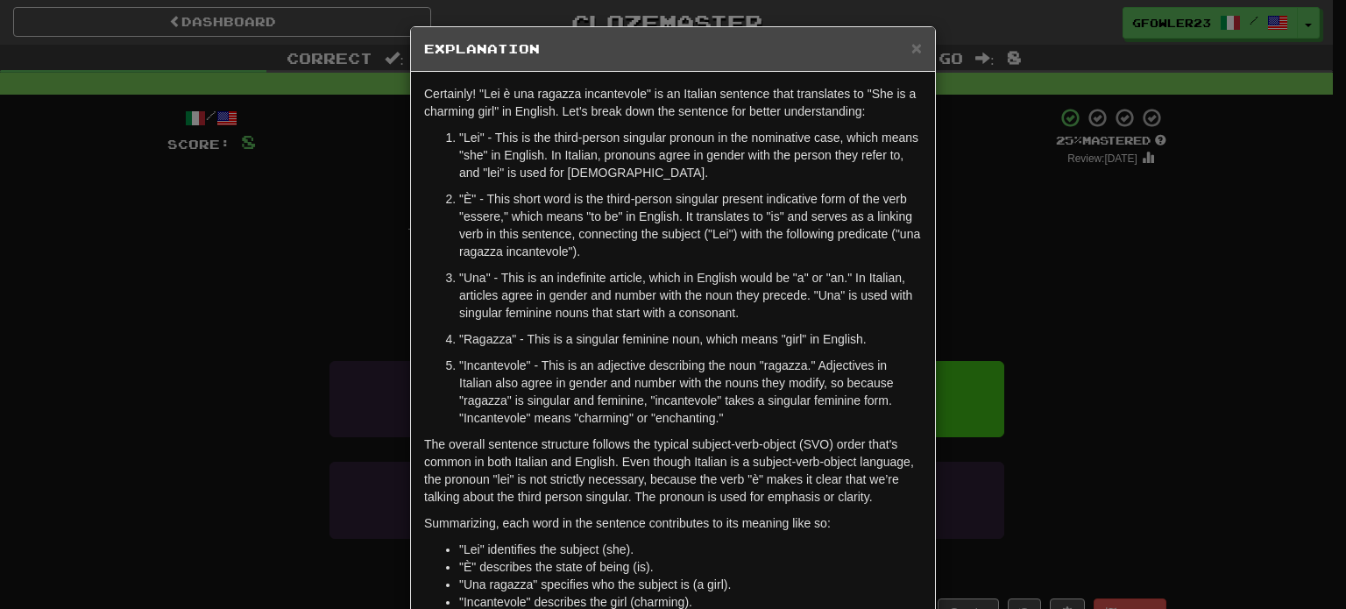
click at [1013, 262] on div "× Explanation Certainly! "Lei è una ragazza incantevole" is an Italian sentence…" at bounding box center [673, 304] width 1346 height 609
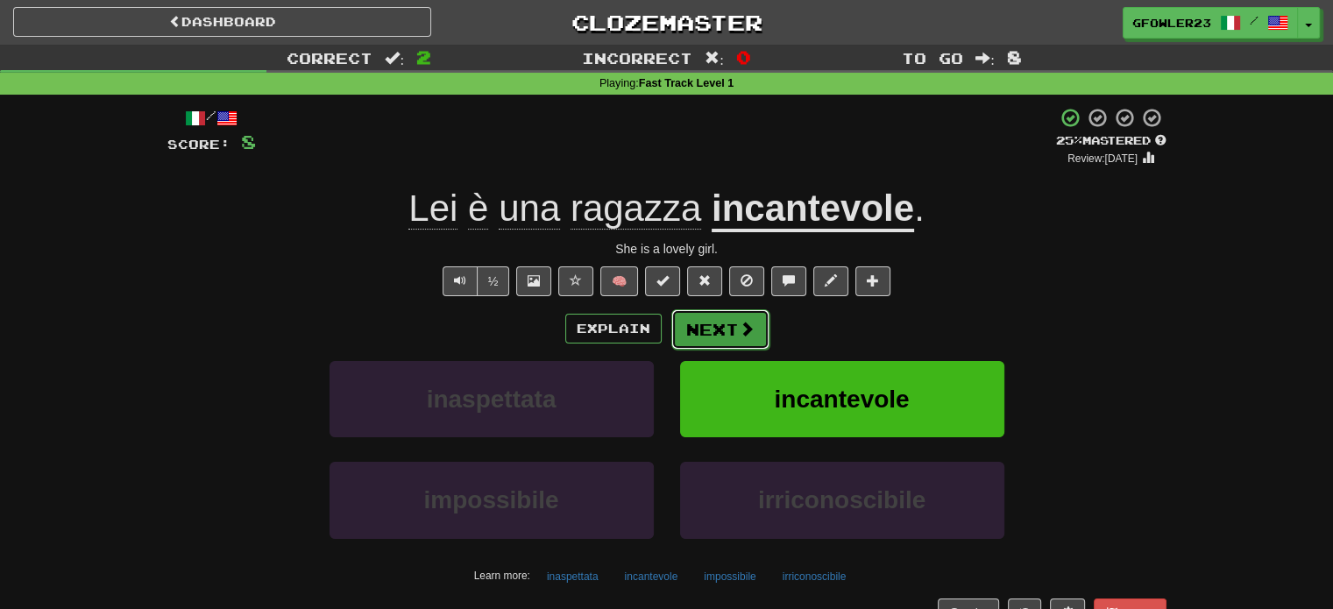
click at [710, 327] on button "Next" at bounding box center [720, 329] width 98 height 40
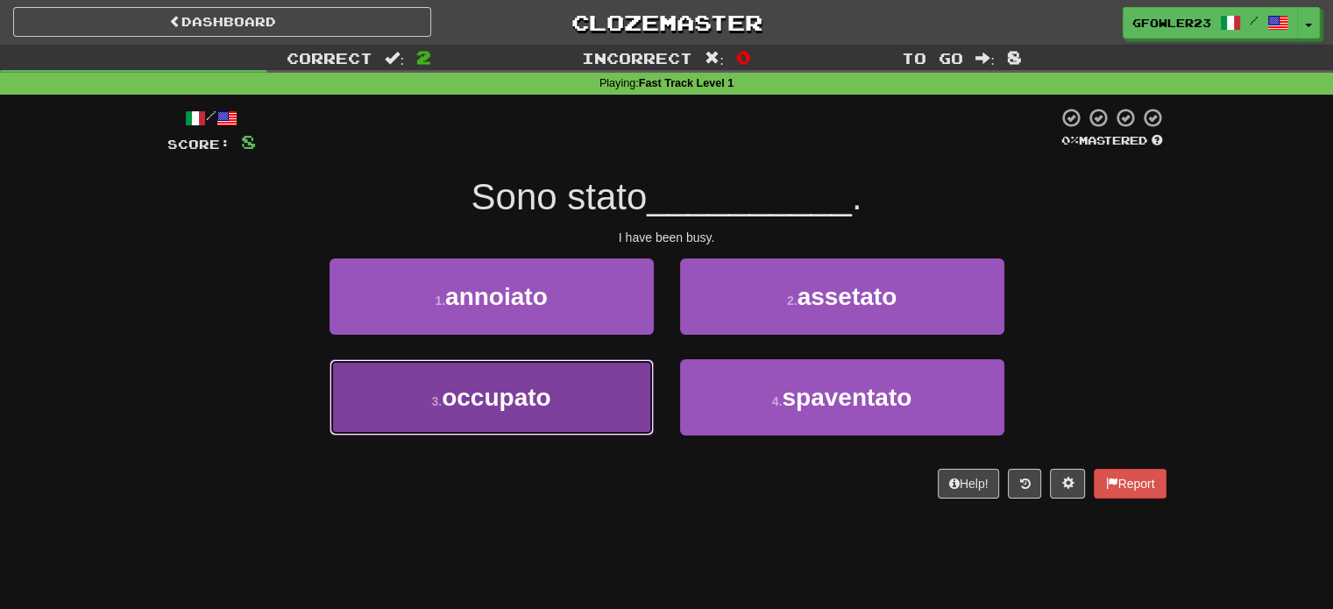
click at [602, 394] on button "3 . occupato" at bounding box center [492, 397] width 324 height 76
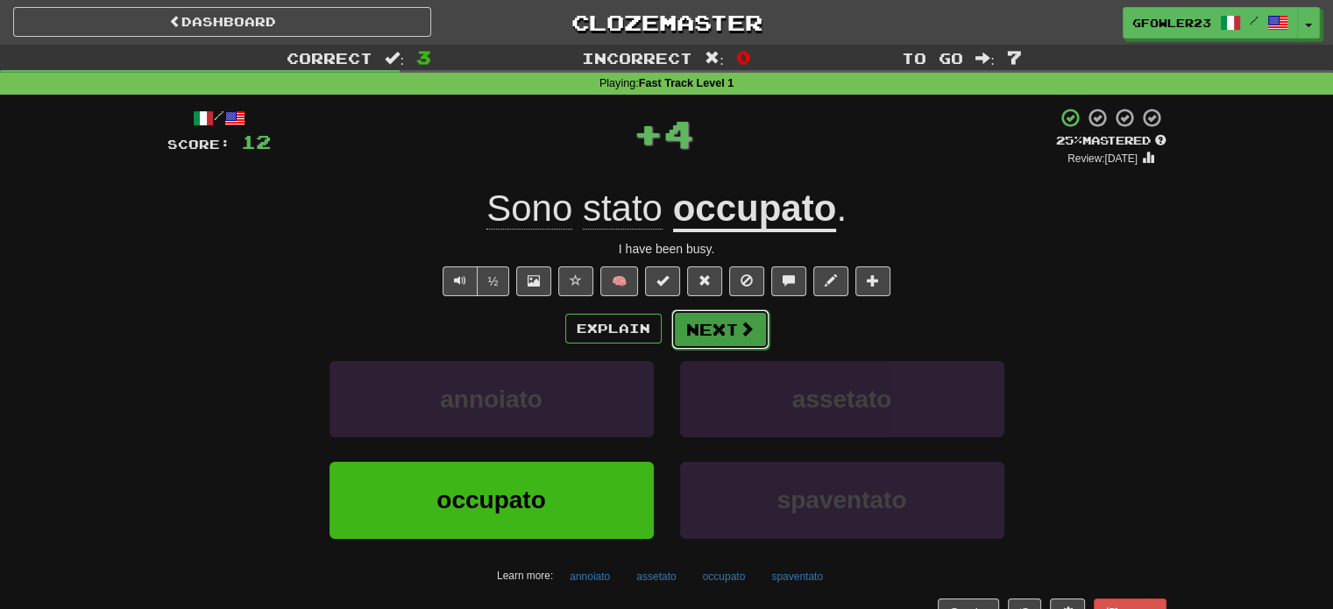
click at [695, 341] on button "Next" at bounding box center [720, 329] width 98 height 40
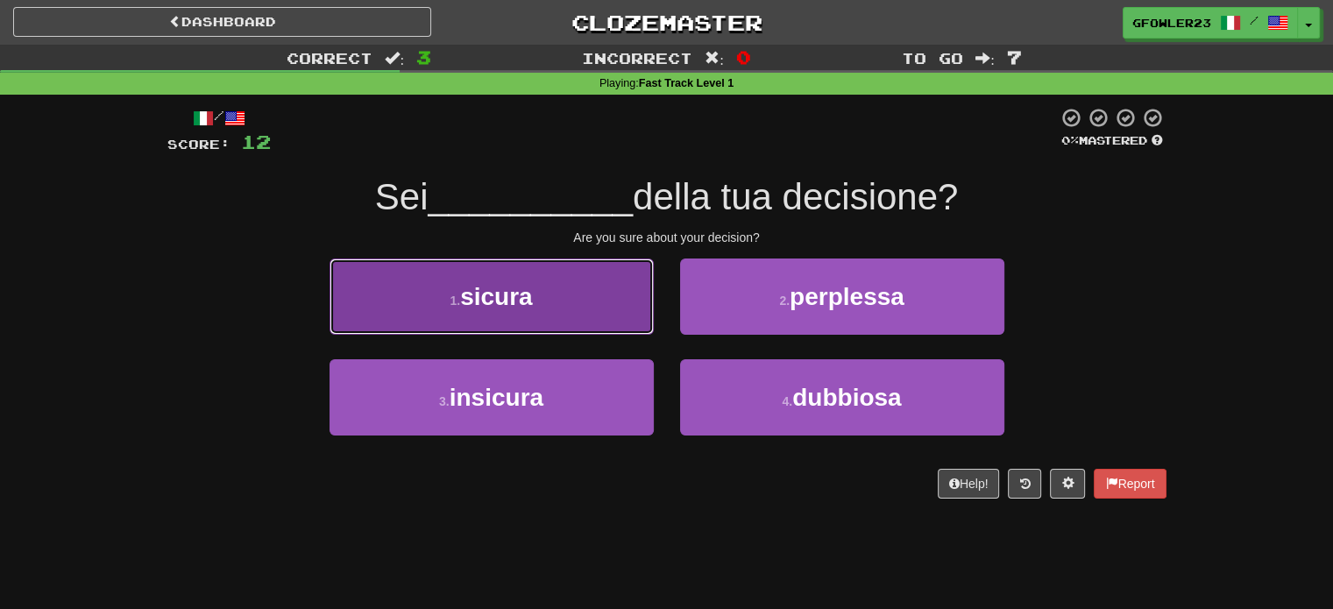
click at [624, 324] on button "1 . sicura" at bounding box center [492, 297] width 324 height 76
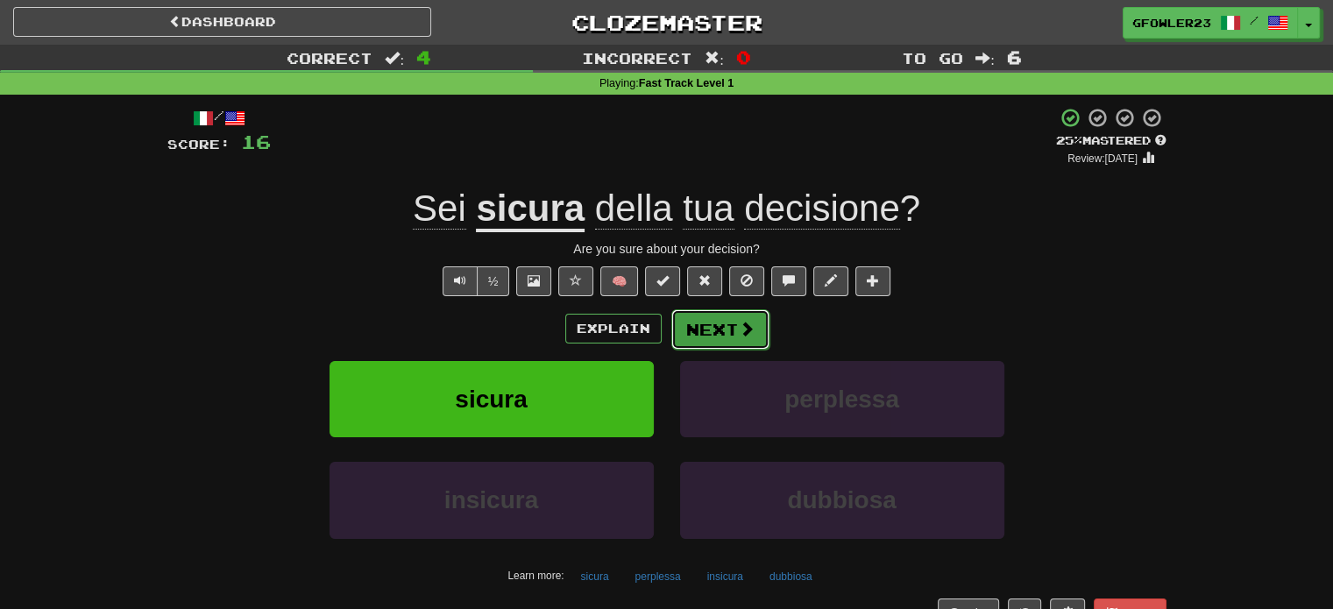
click at [734, 324] on button "Next" at bounding box center [720, 329] width 98 height 40
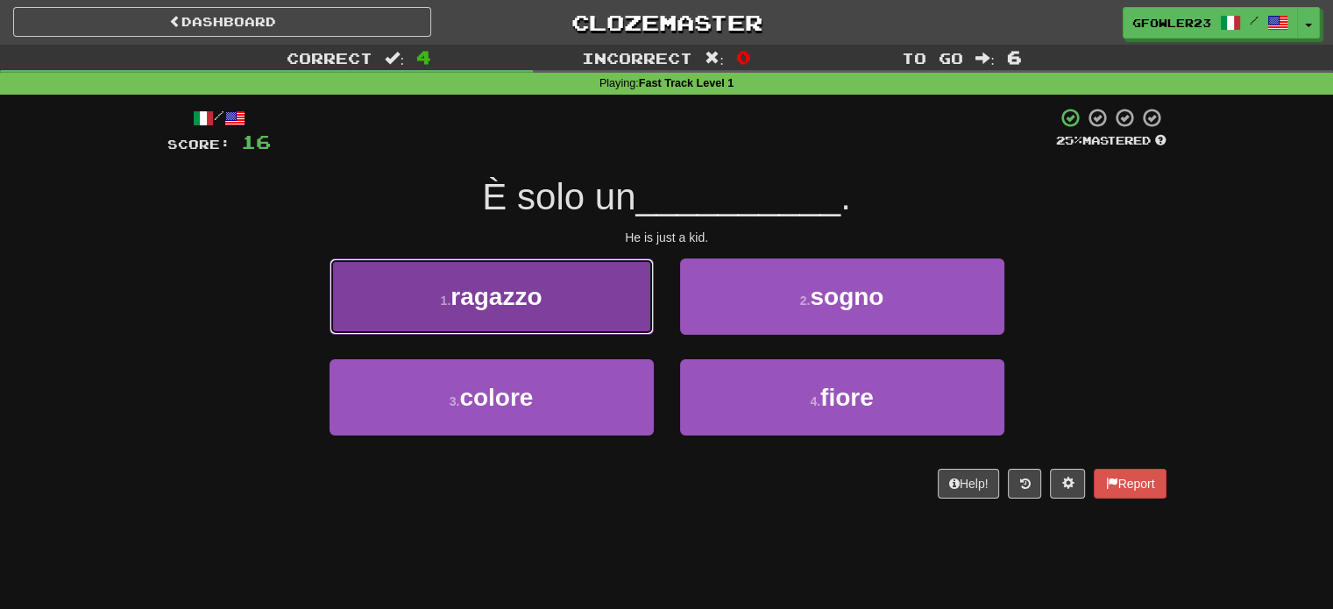
click at [597, 314] on button "1 . ragazzo" at bounding box center [492, 297] width 324 height 76
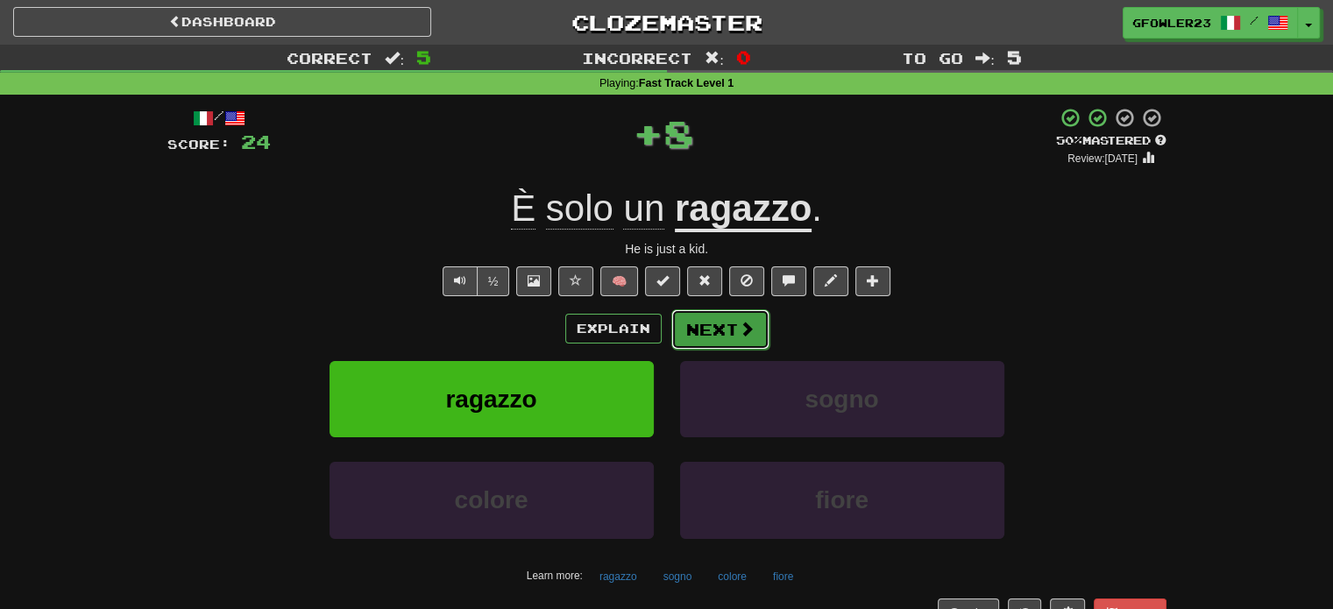
click at [706, 326] on button "Next" at bounding box center [720, 329] width 98 height 40
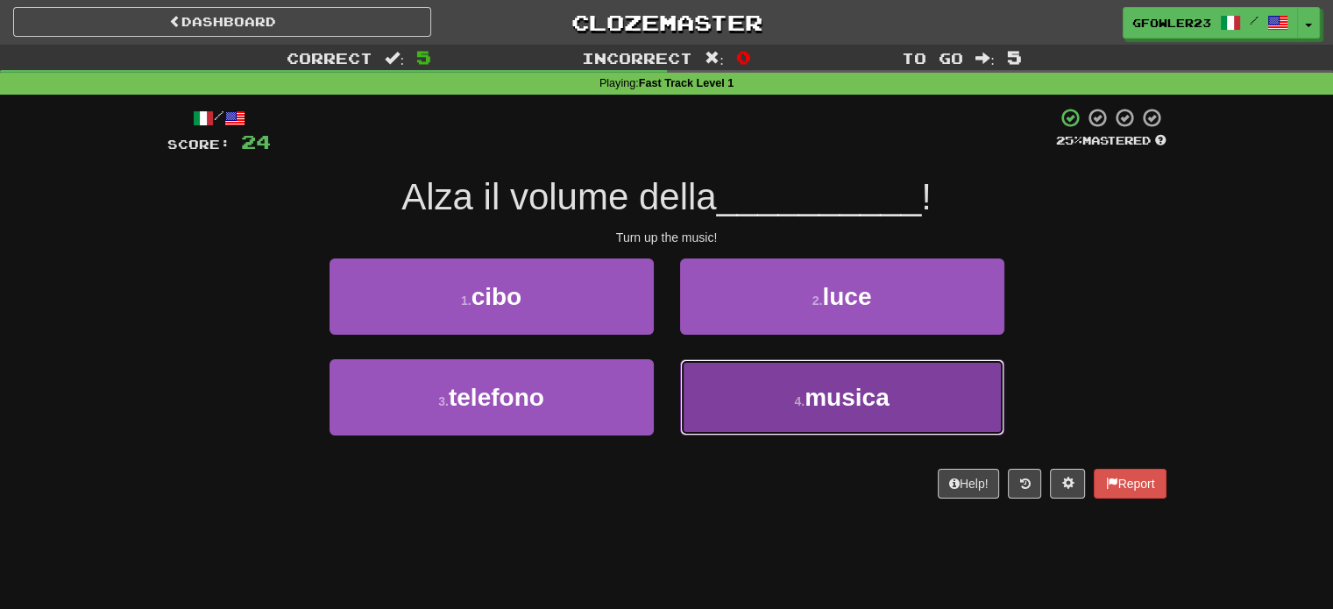
click at [719, 379] on button "4 . musica" at bounding box center [842, 397] width 324 height 76
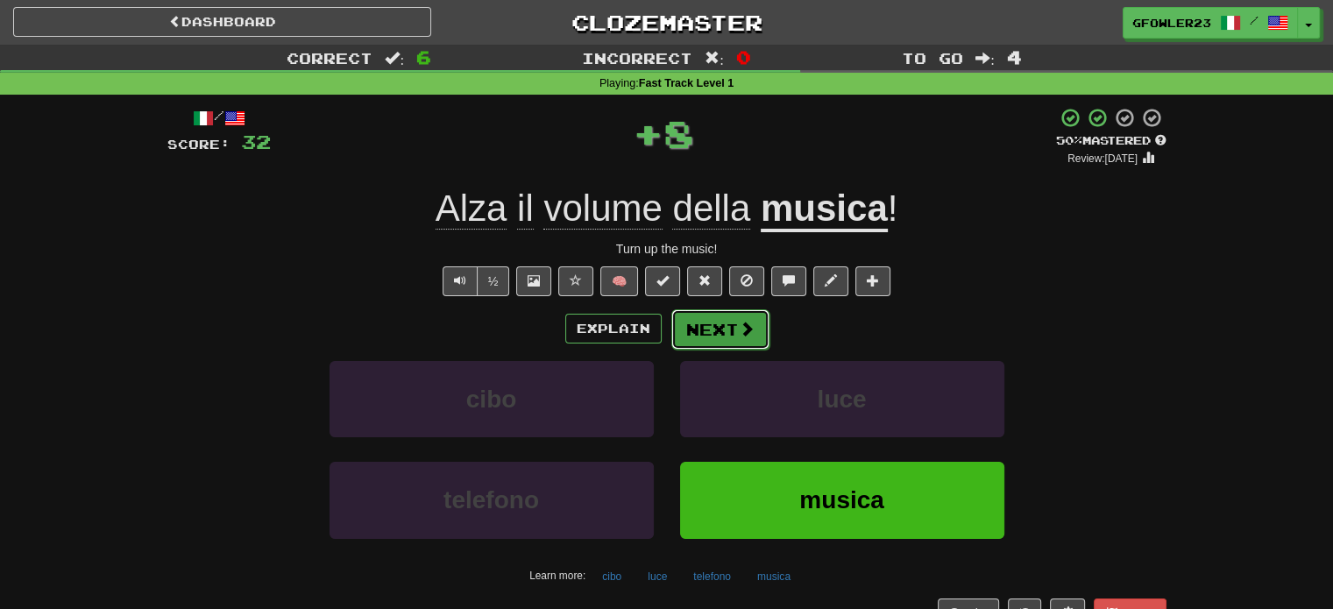
click at [719, 331] on button "Next" at bounding box center [720, 329] width 98 height 40
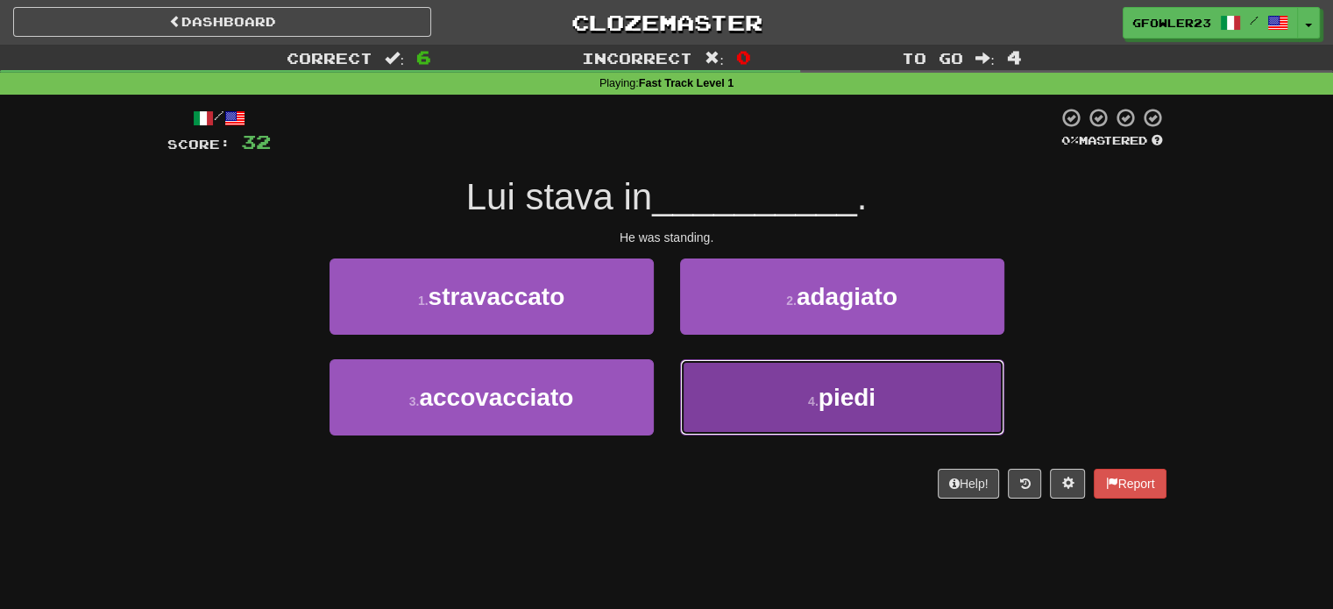
click at [757, 364] on button "4 . piedi" at bounding box center [842, 397] width 324 height 76
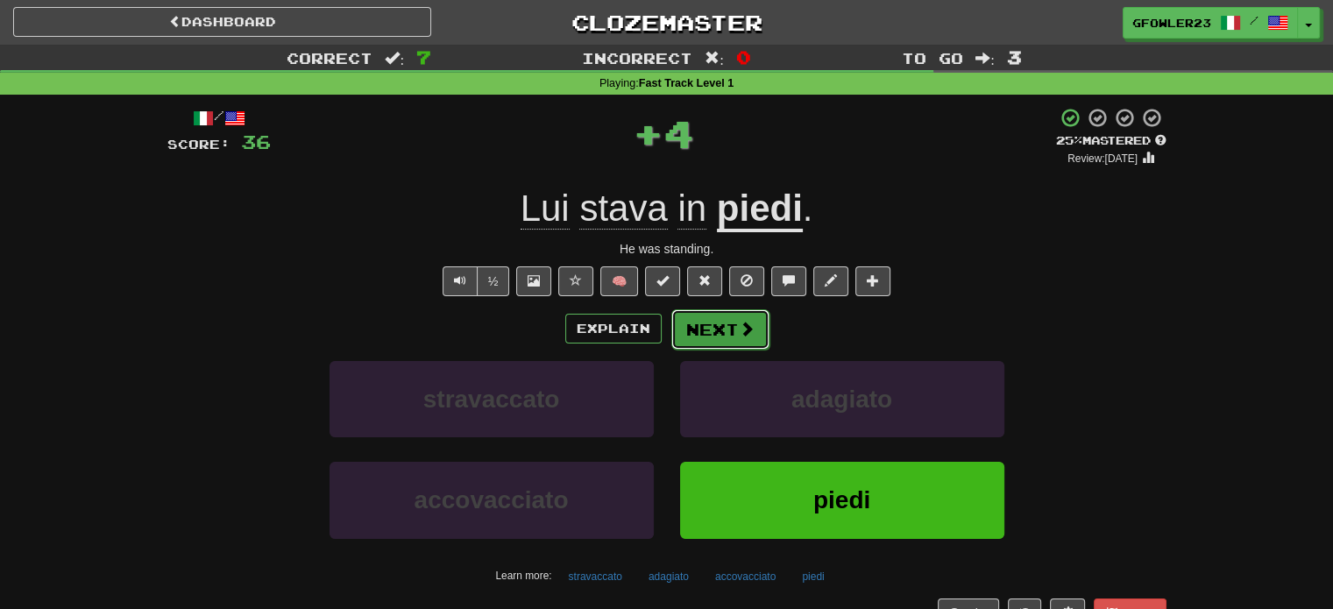
click at [729, 332] on button "Next" at bounding box center [720, 329] width 98 height 40
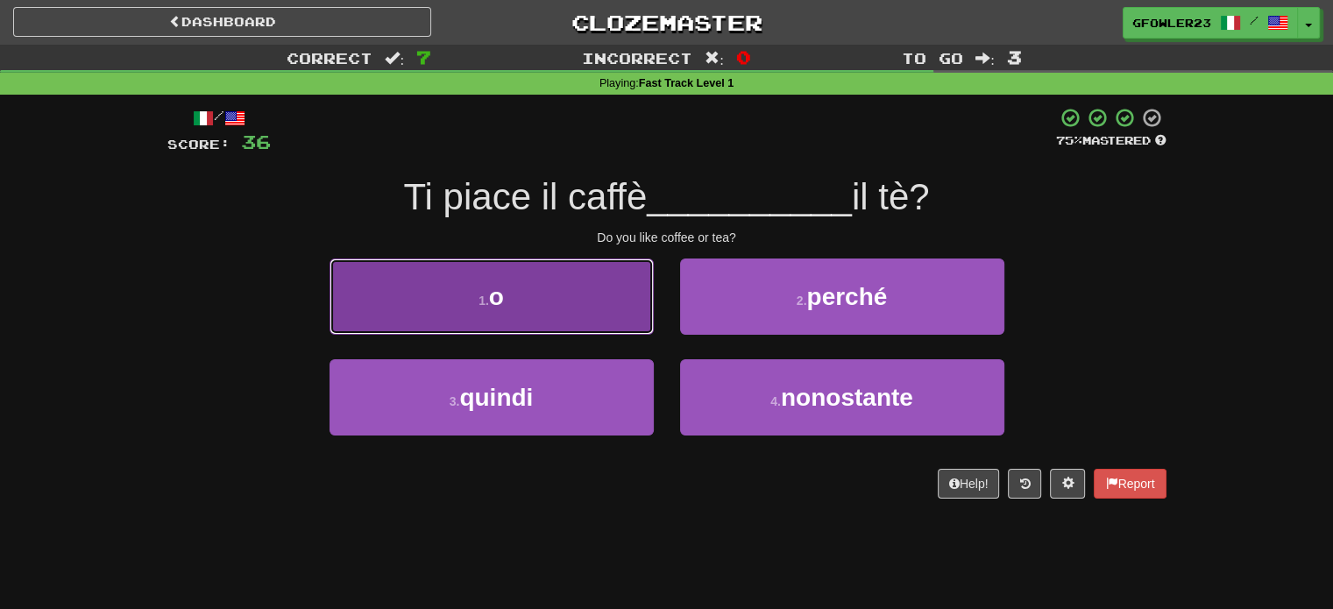
click at [593, 304] on button "1 . o" at bounding box center [492, 297] width 324 height 76
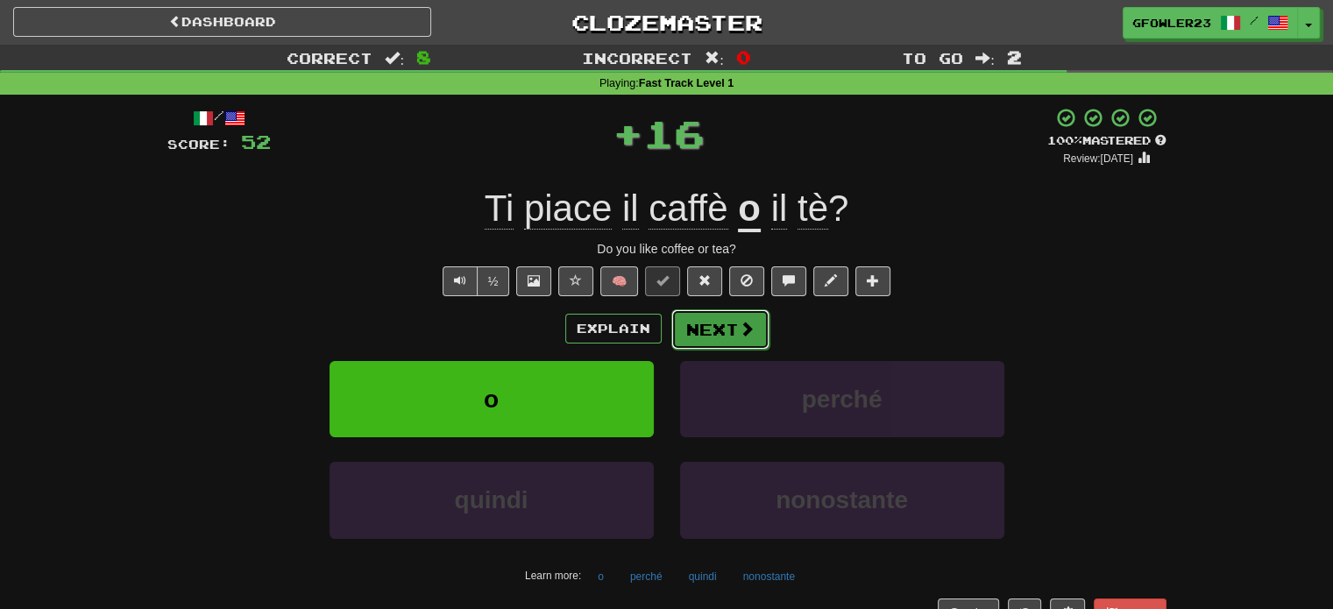
click at [718, 330] on button "Next" at bounding box center [720, 329] width 98 height 40
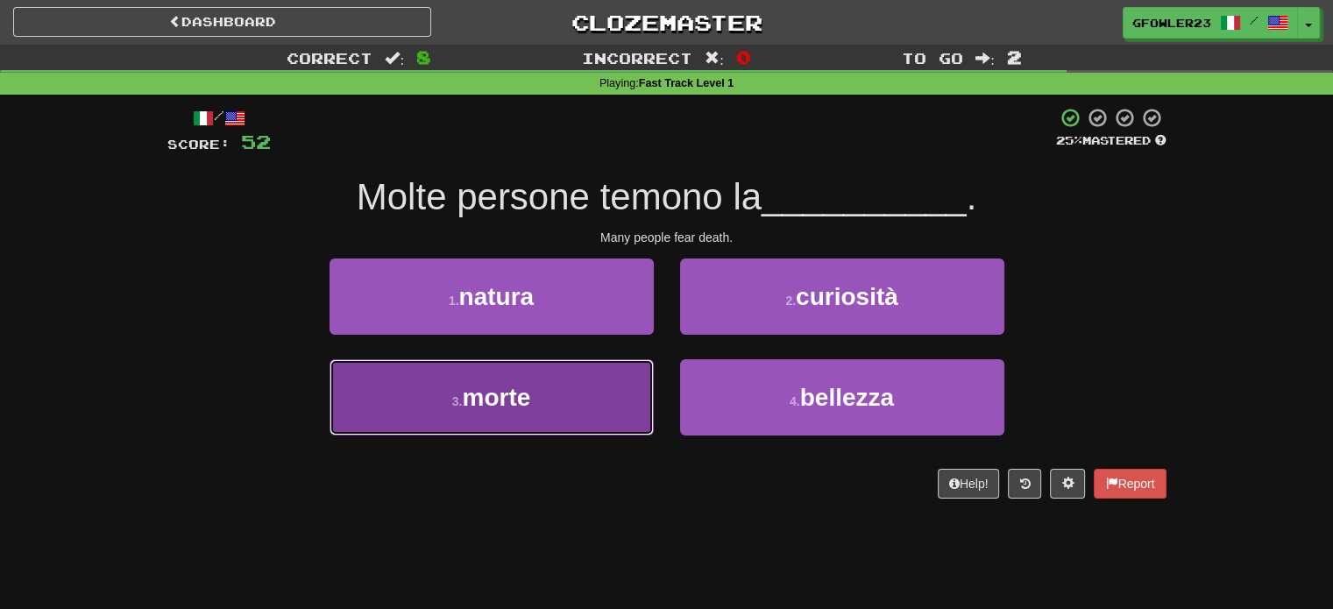
click at [555, 390] on button "3 . morte" at bounding box center [492, 397] width 324 height 76
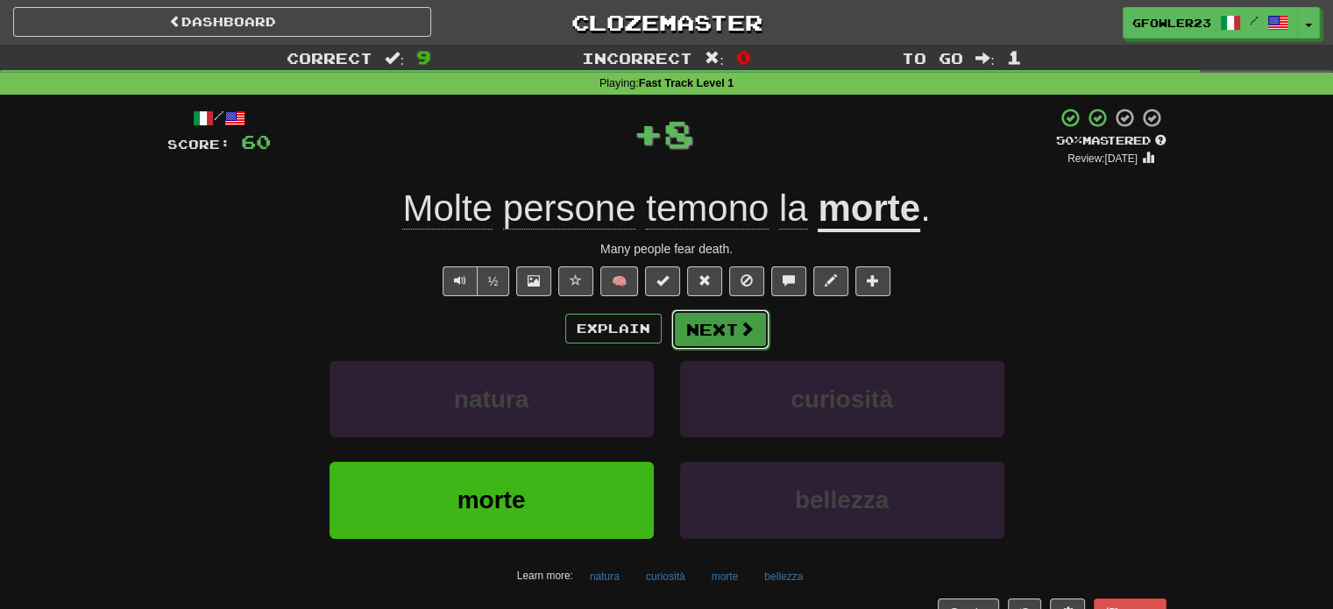
click at [737, 340] on button "Next" at bounding box center [720, 329] width 98 height 40
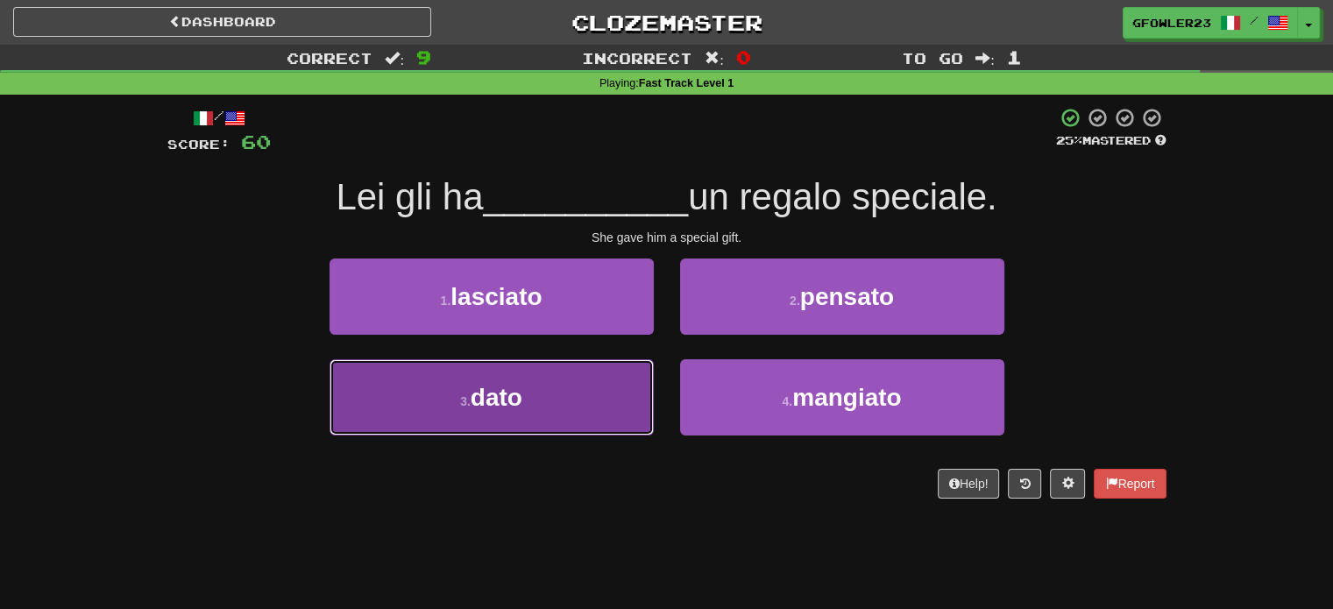
click at [599, 388] on button "3 . dato" at bounding box center [492, 397] width 324 height 76
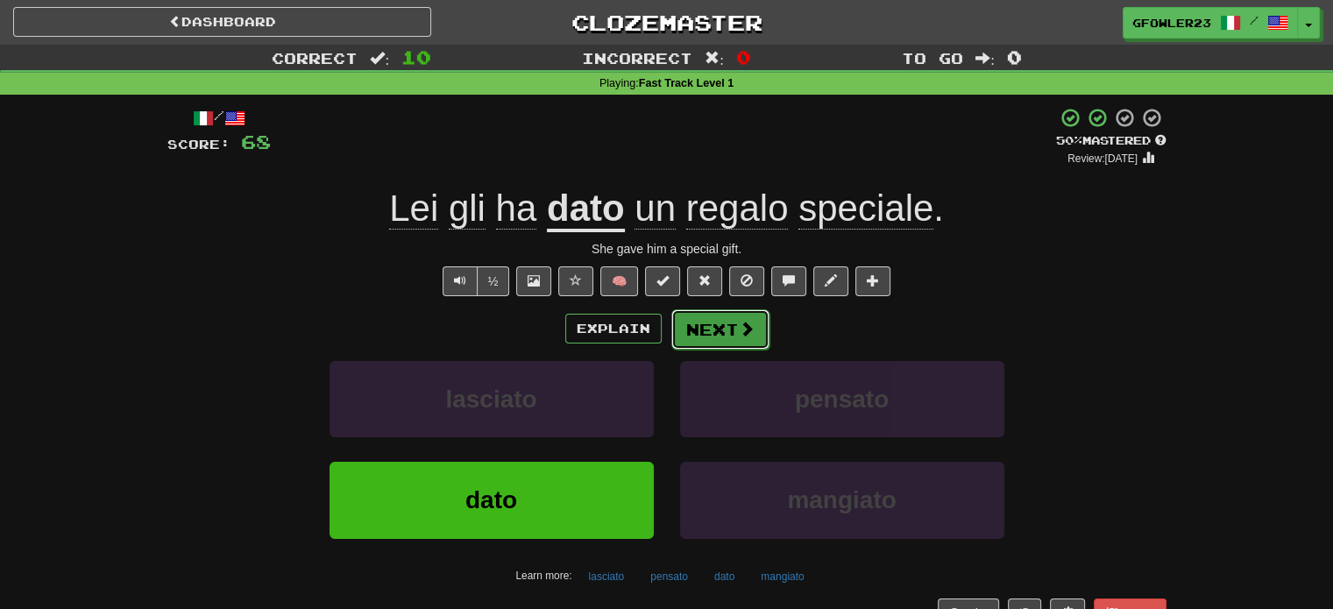
click at [684, 331] on button "Next" at bounding box center [720, 329] width 98 height 40
